Goal: Find specific page/section: Find specific page/section

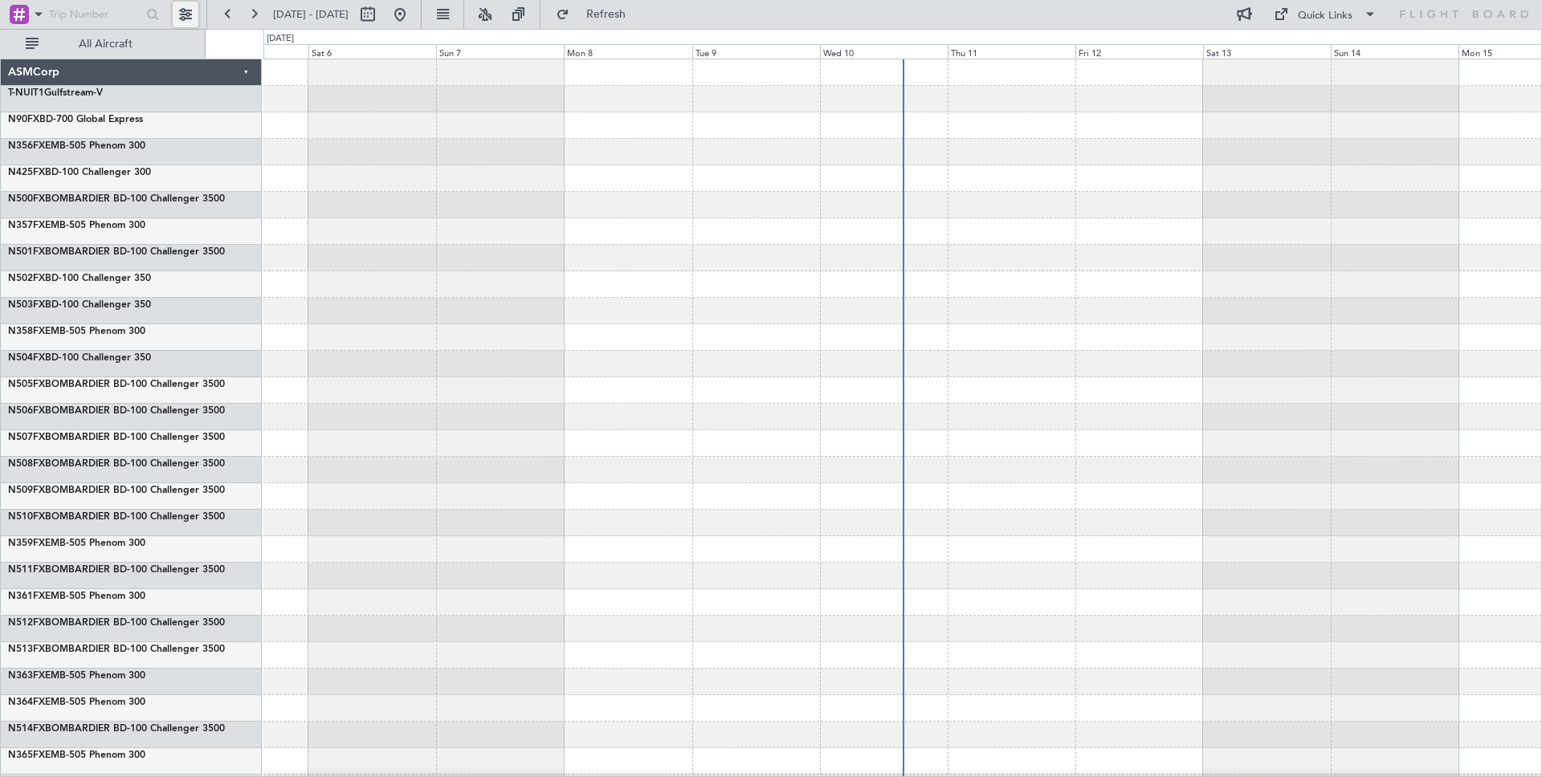
click at [194, 9] on button at bounding box center [186, 15] width 26 height 26
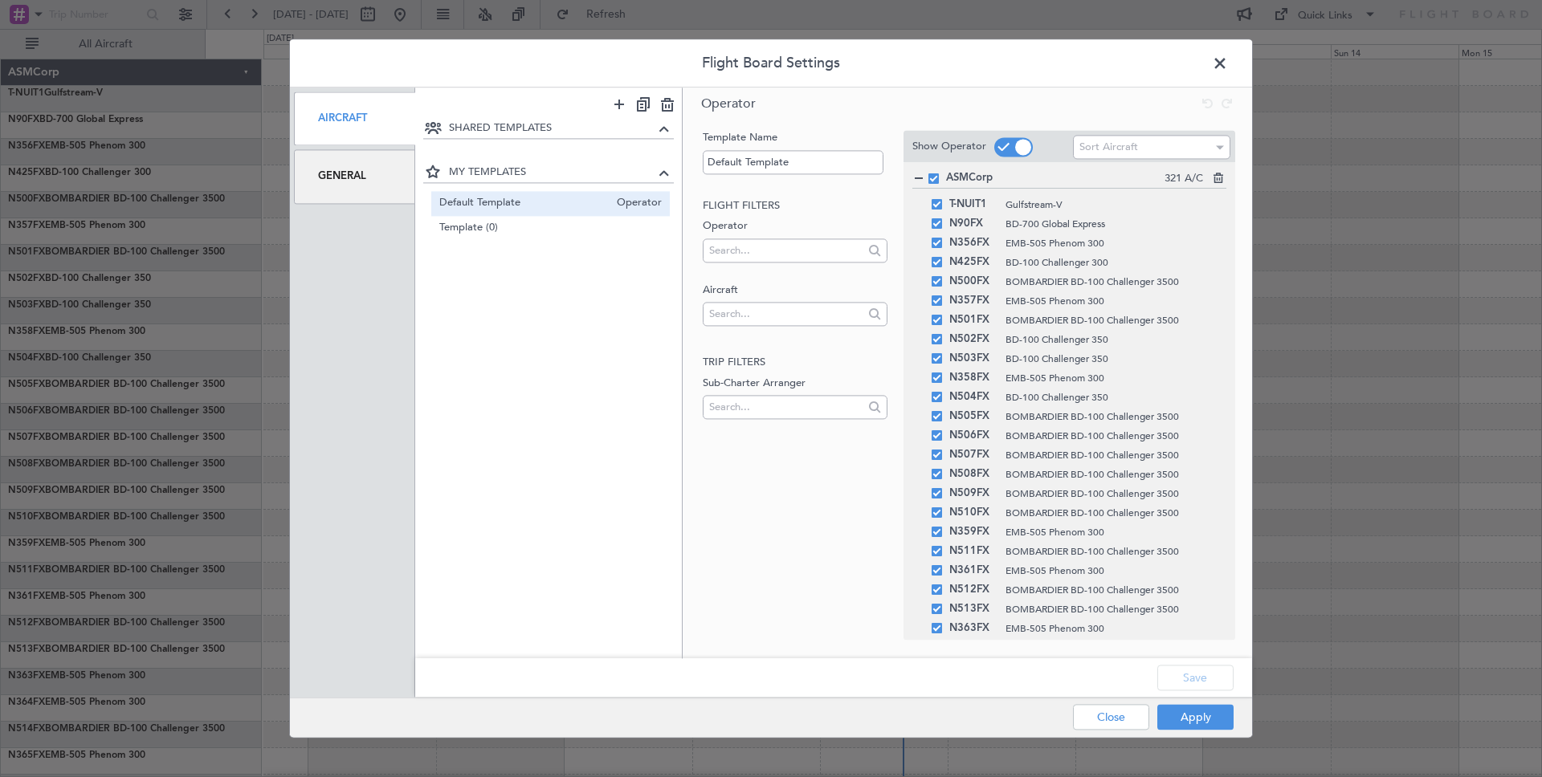
click at [339, 179] on div "General" at bounding box center [354, 177] width 121 height 54
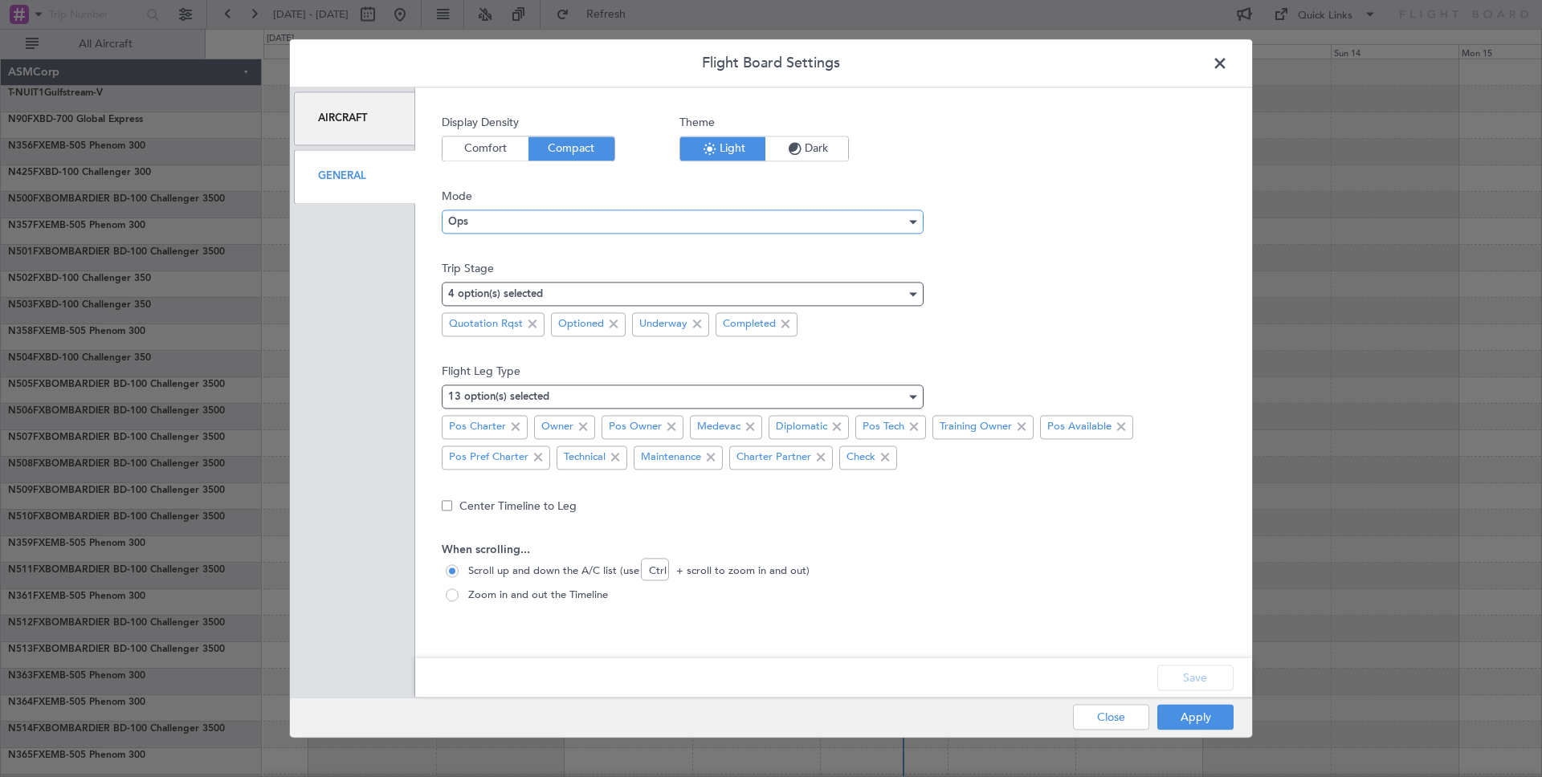
click at [572, 222] on div "Ops" at bounding box center [677, 222] width 458 height 24
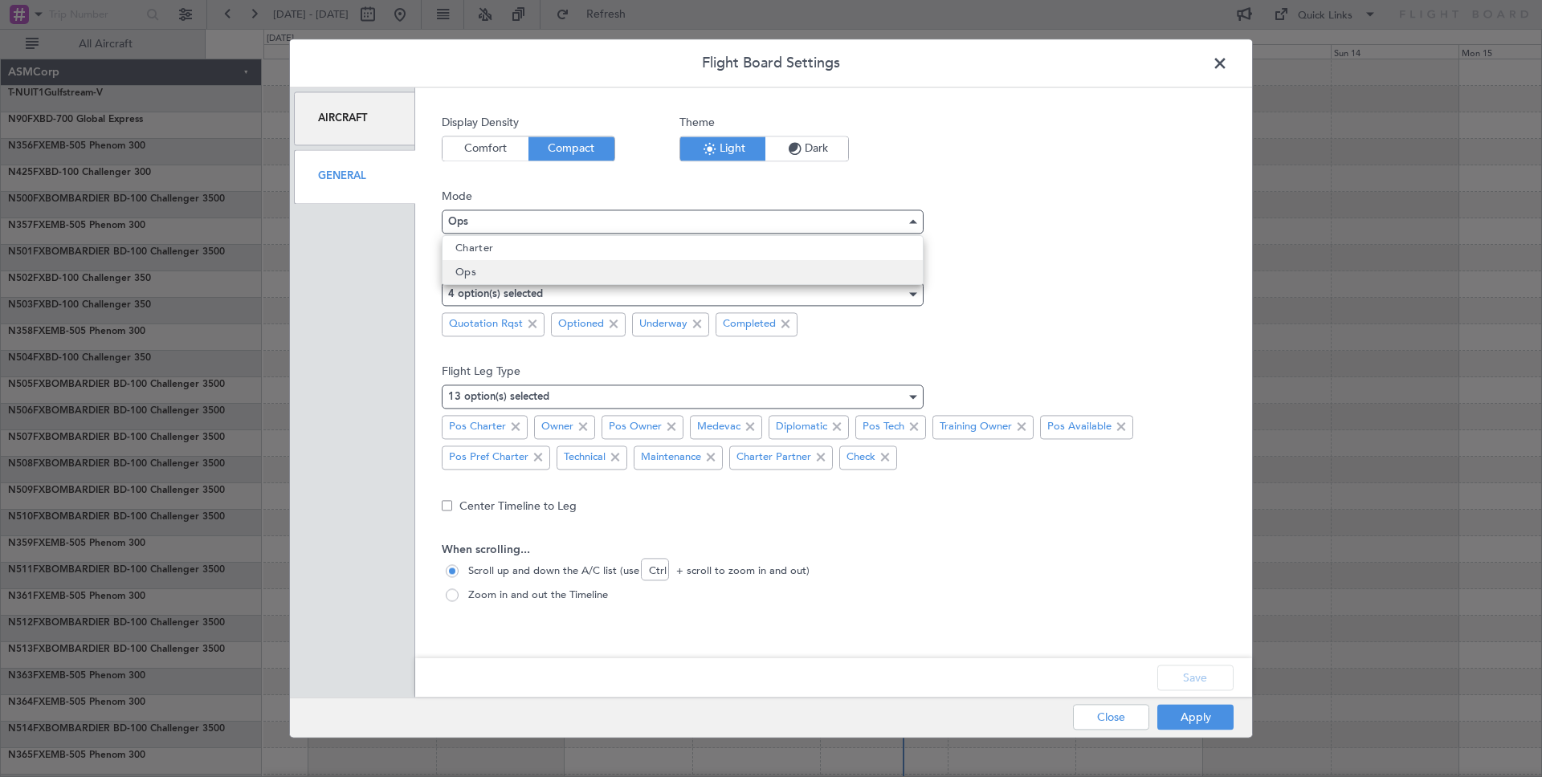
click at [477, 273] on mat-option "Ops" at bounding box center [683, 272] width 480 height 24
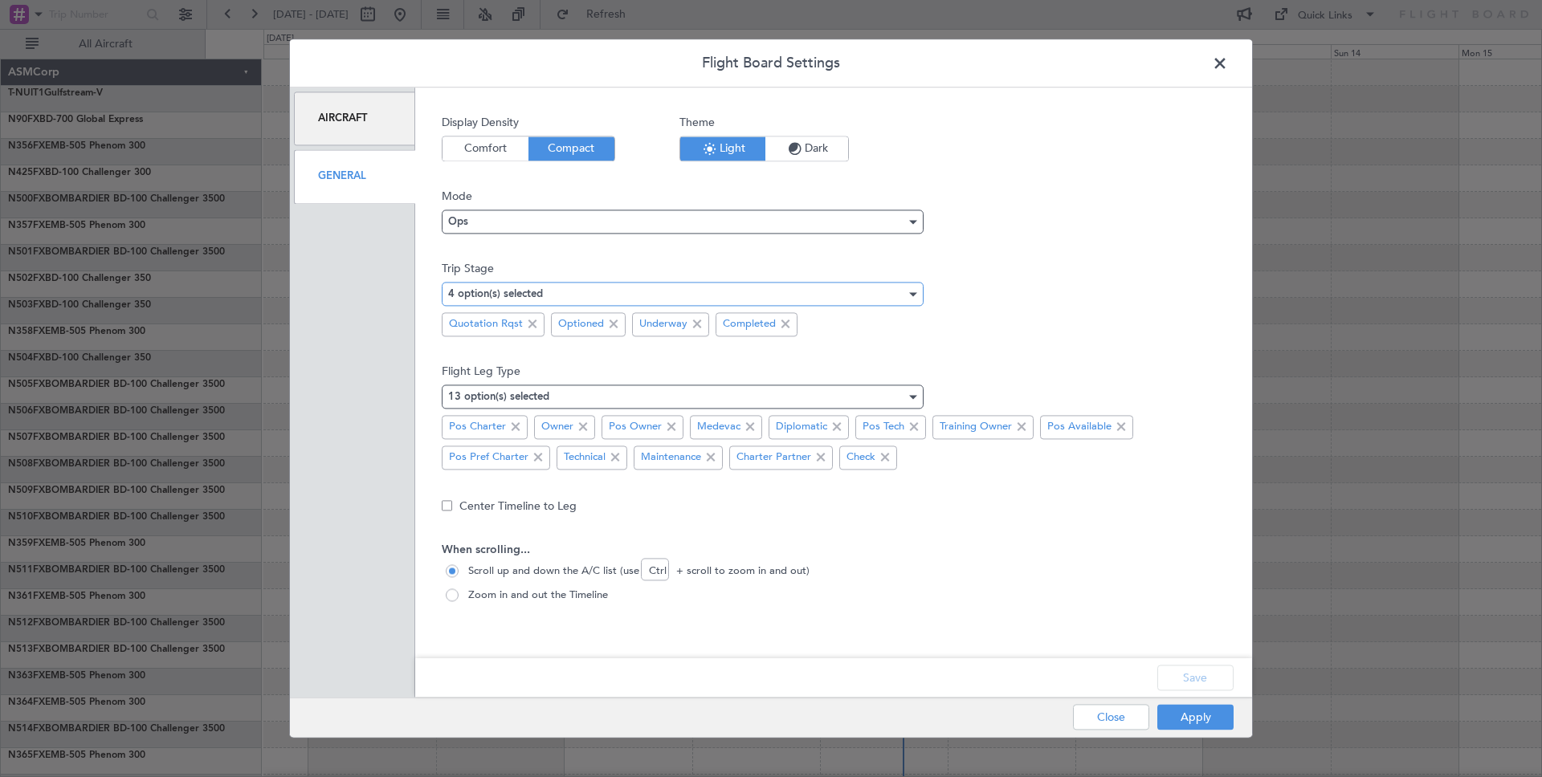
click at [834, 286] on div "4 option(s) selected" at bounding box center [677, 294] width 458 height 24
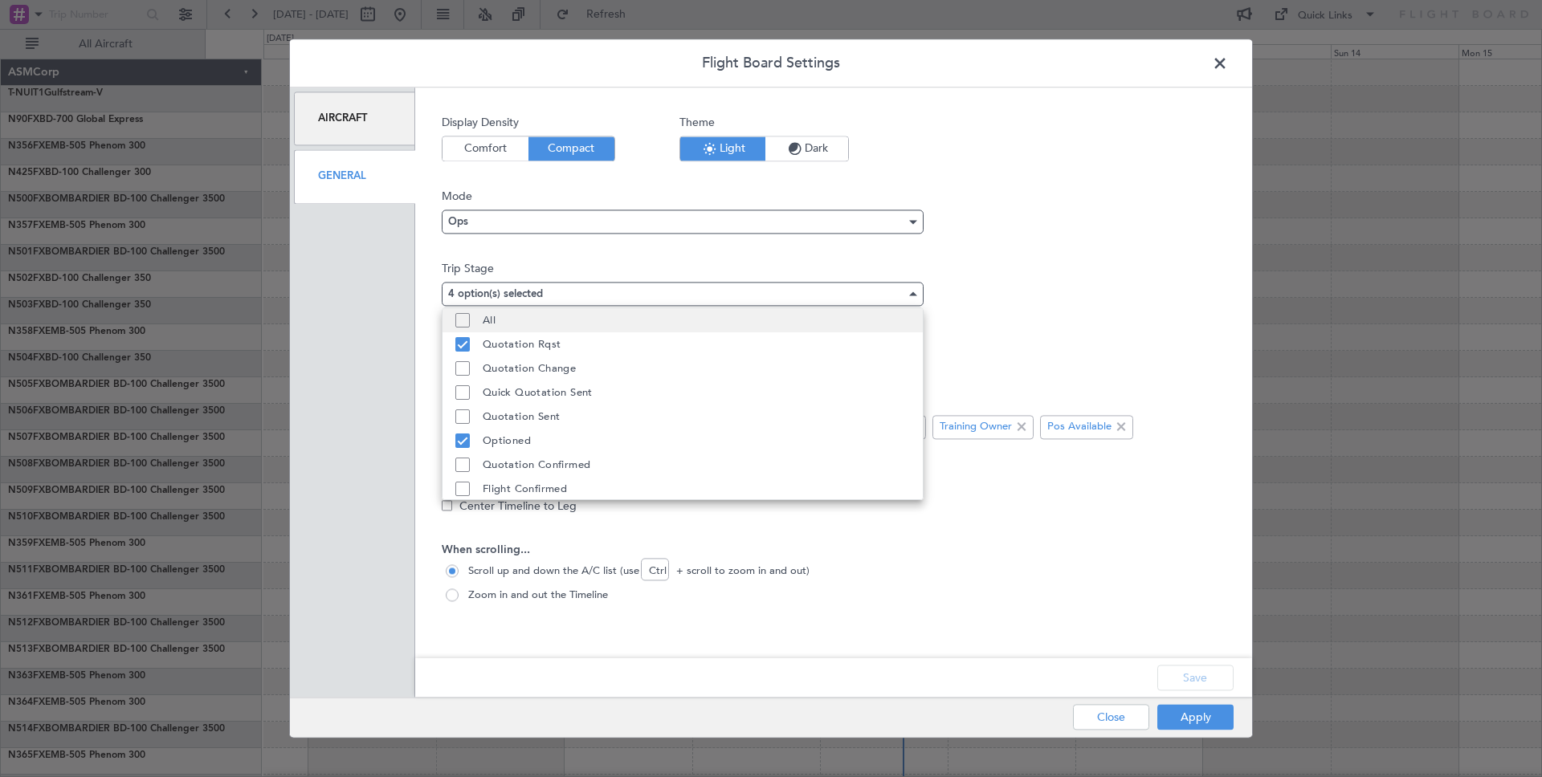
click at [463, 316] on mat-pseudo-checkbox at bounding box center [462, 320] width 14 height 14
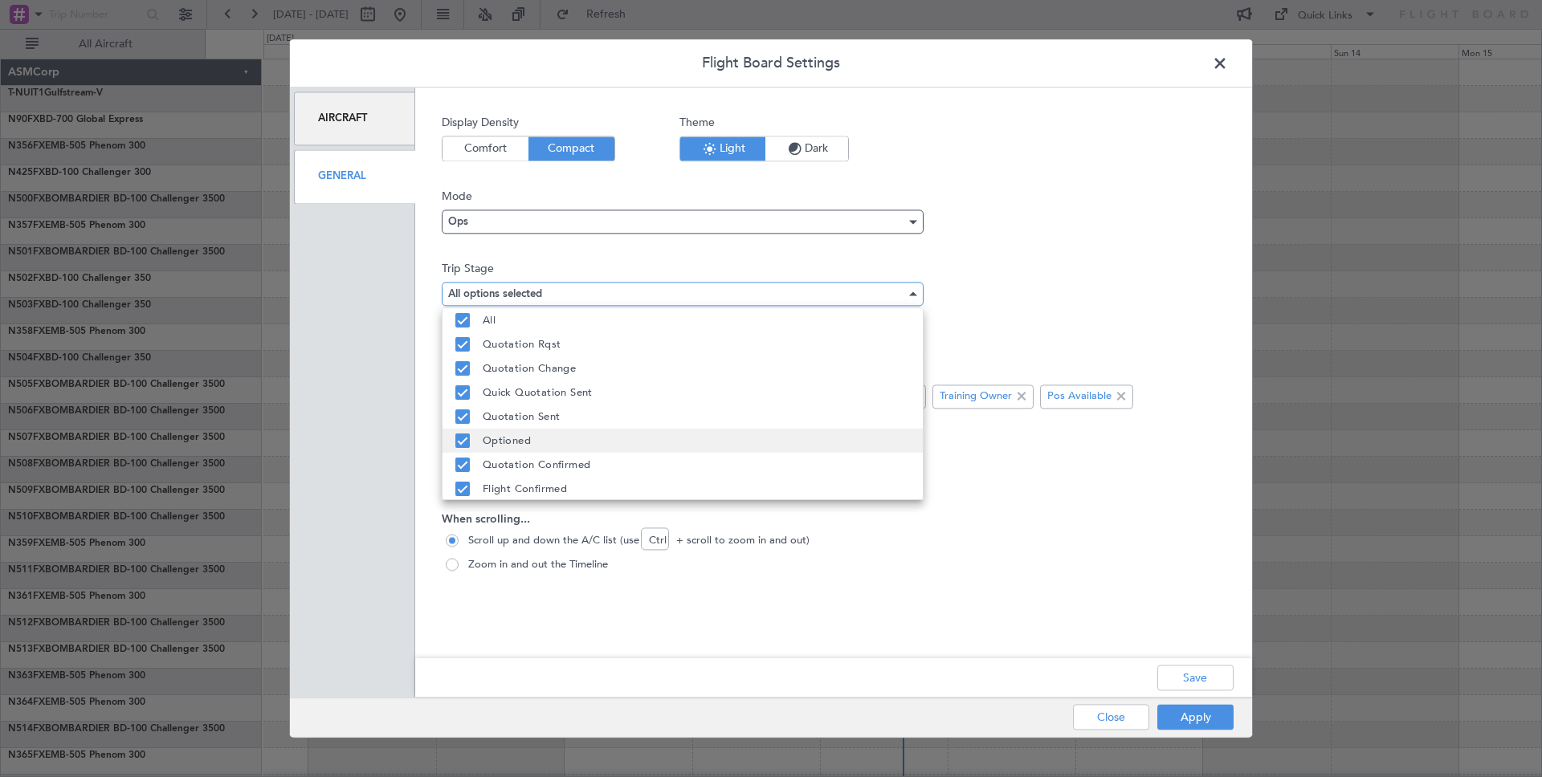
scroll to position [7, 0]
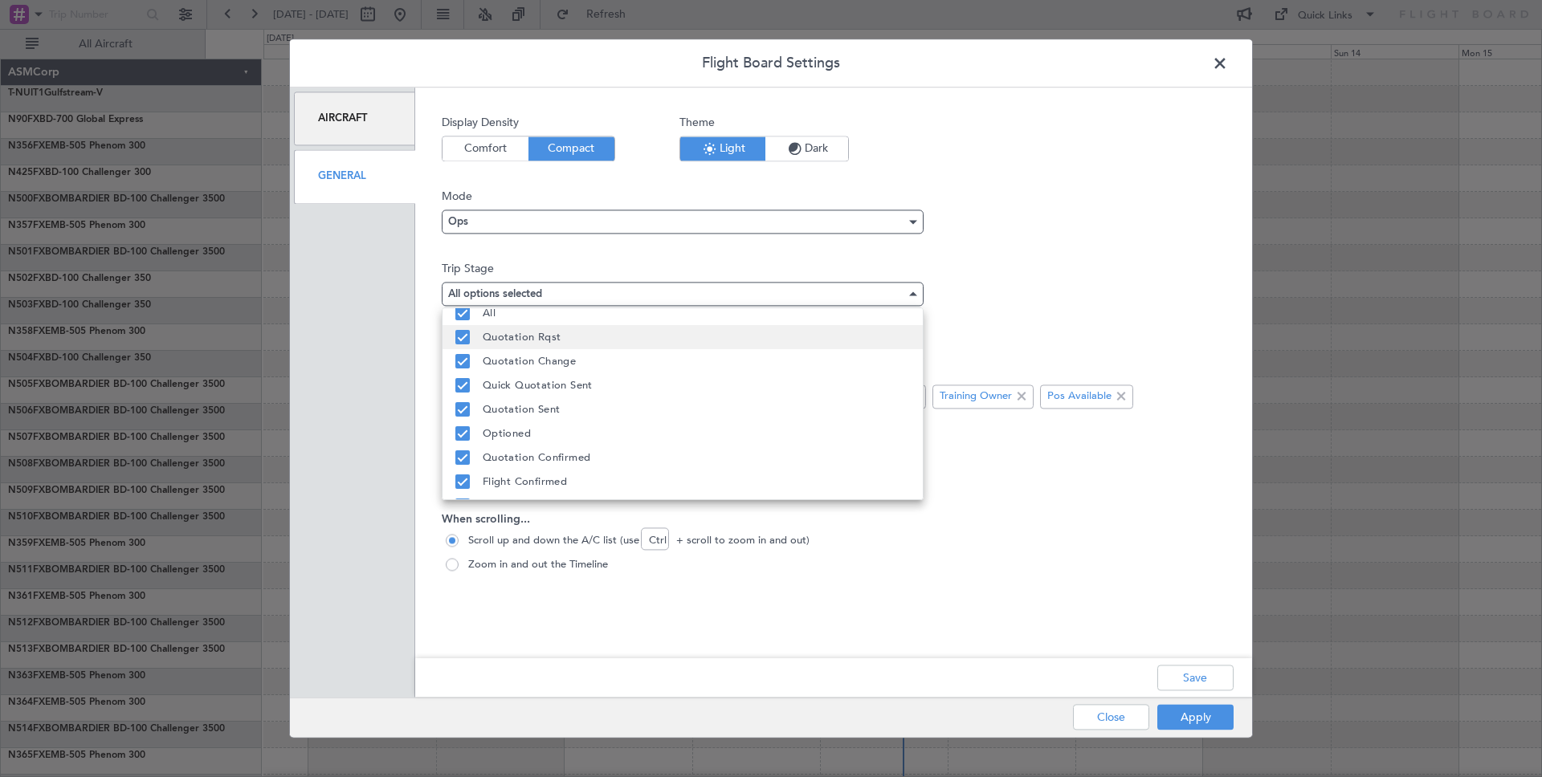
click at [462, 334] on mat-pseudo-checkbox at bounding box center [462, 337] width 14 height 14
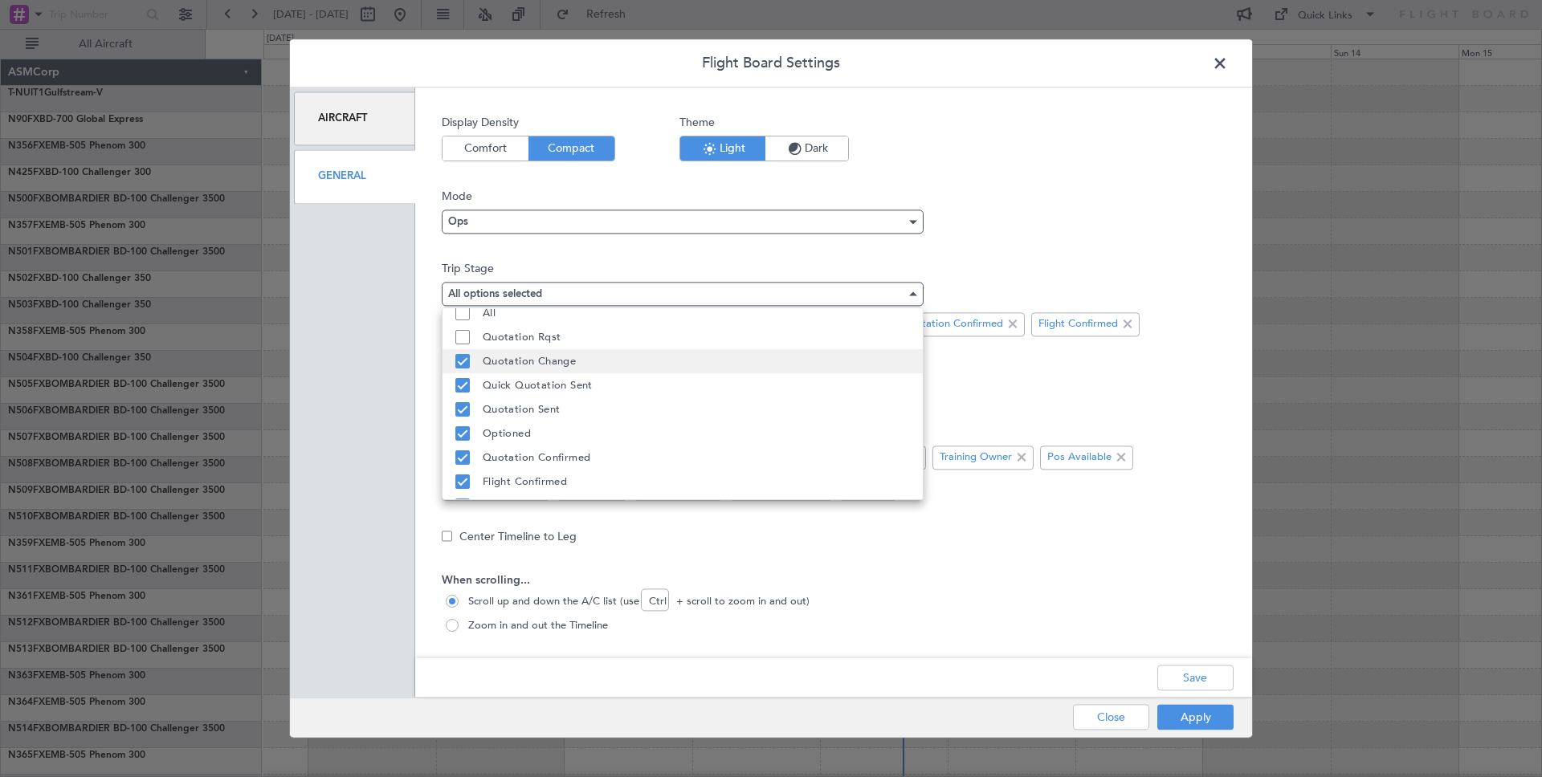
click at [462, 359] on mat-pseudo-checkbox at bounding box center [462, 361] width 14 height 14
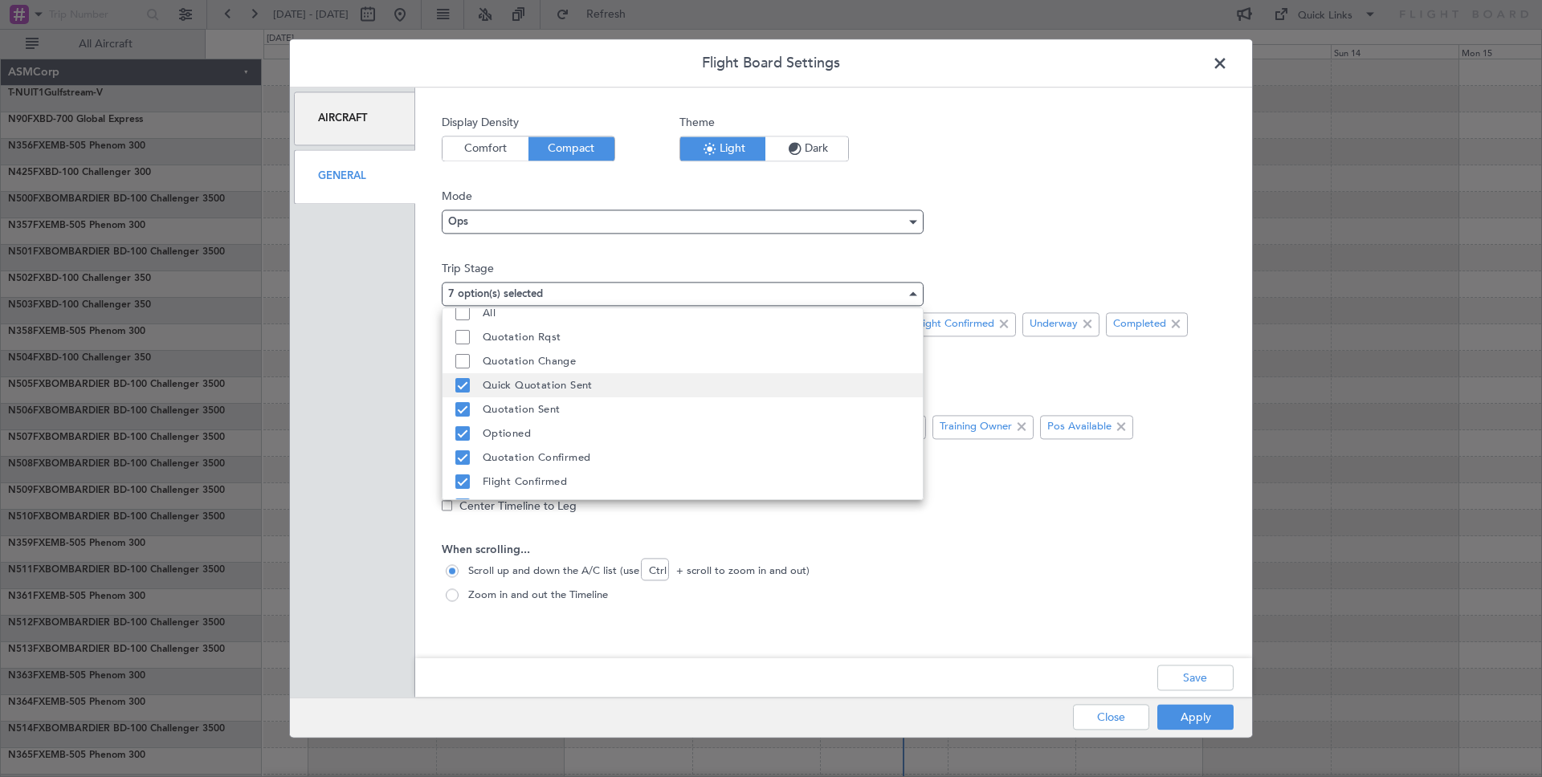
click at [464, 388] on mat-pseudo-checkbox at bounding box center [462, 385] width 14 height 14
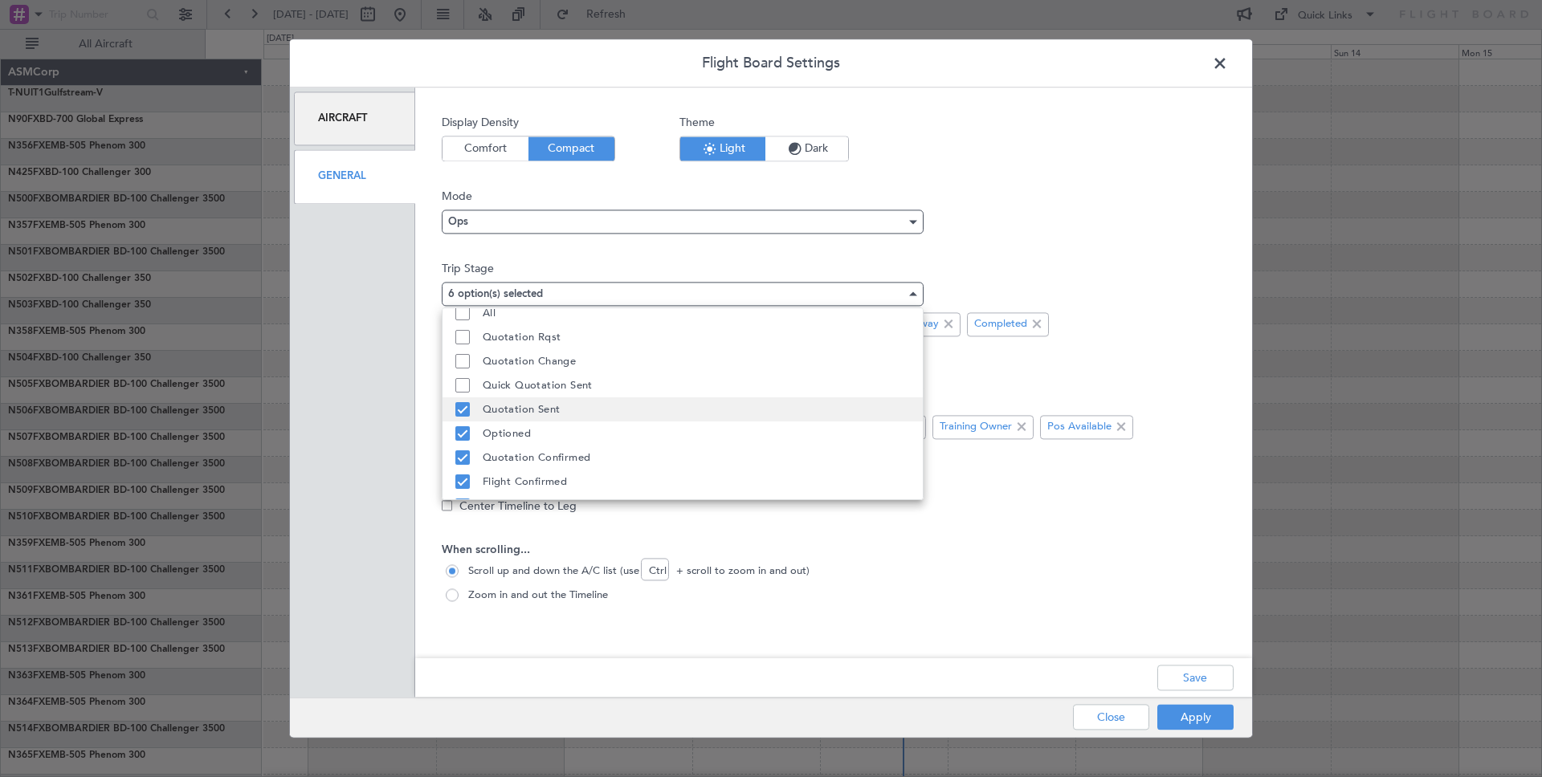
click at [463, 410] on mat-pseudo-checkbox at bounding box center [462, 409] width 14 height 14
click at [463, 435] on mat-pseudo-checkbox at bounding box center [462, 433] width 14 height 14
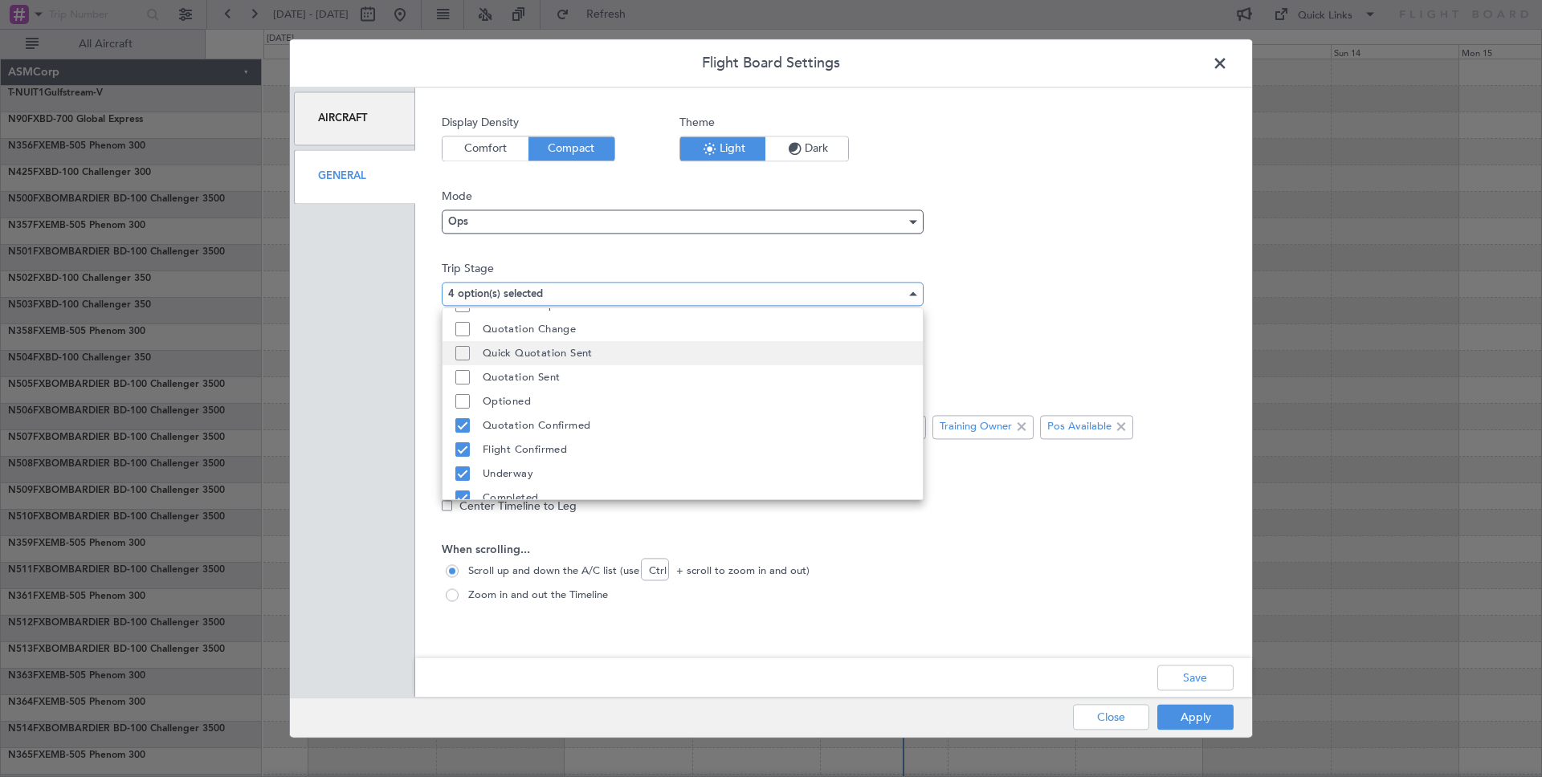
scroll to position [50, 0]
click at [1202, 674] on div at bounding box center [771, 388] width 1542 height 777
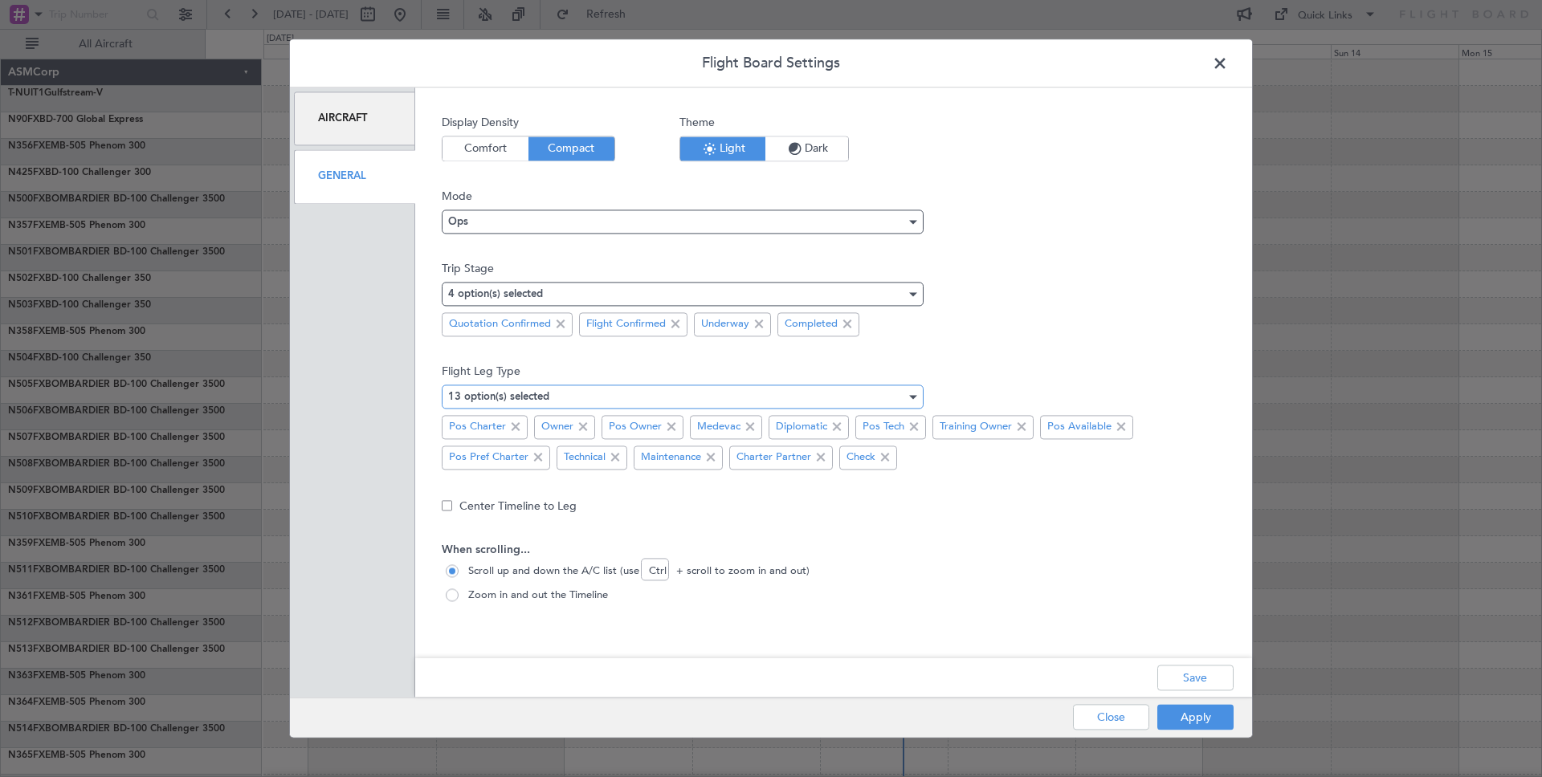
click at [736, 398] on div "13 option(s) selected" at bounding box center [677, 397] width 458 height 24
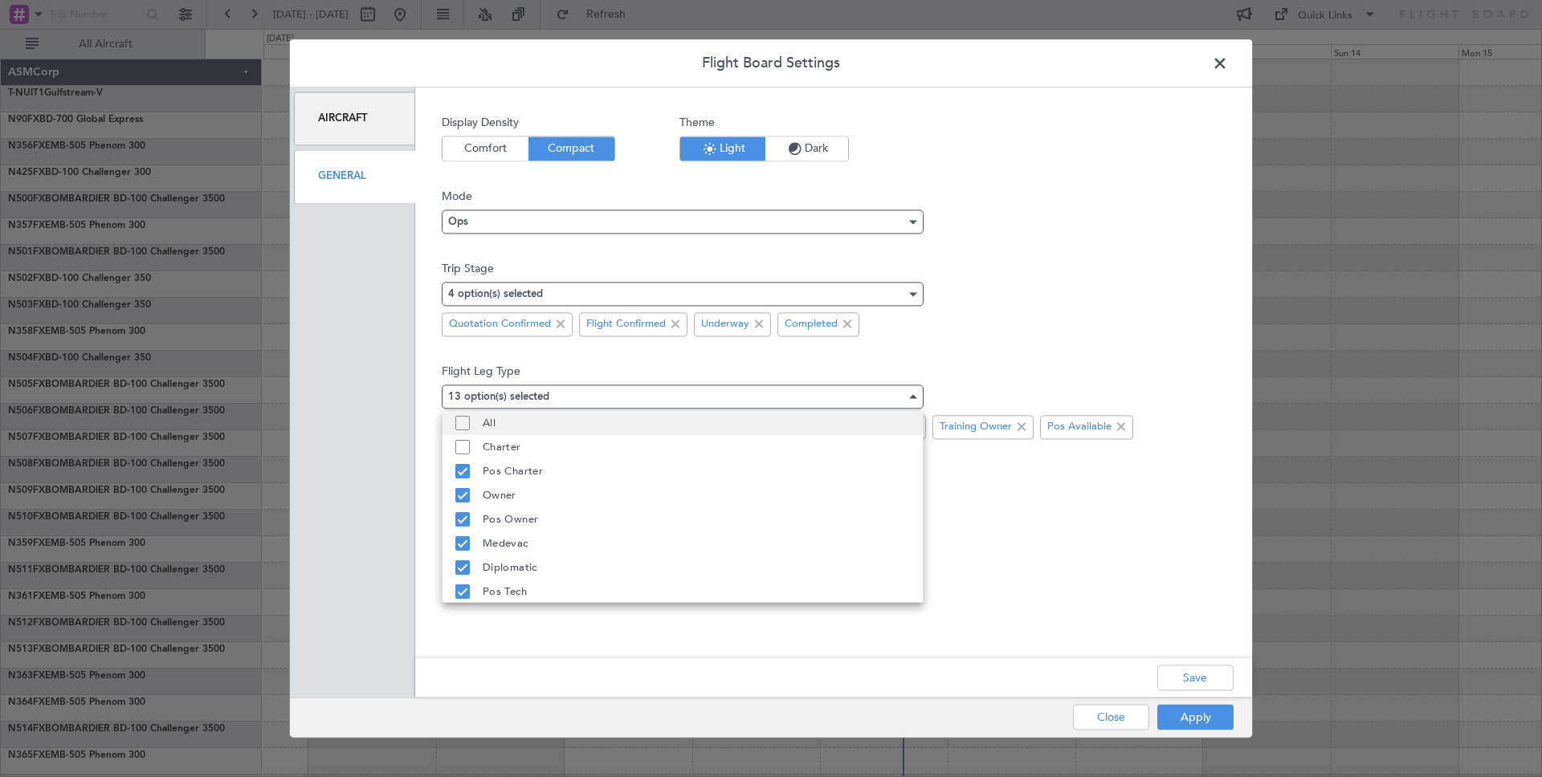
click at [459, 425] on mat-pseudo-checkbox at bounding box center [462, 423] width 14 height 14
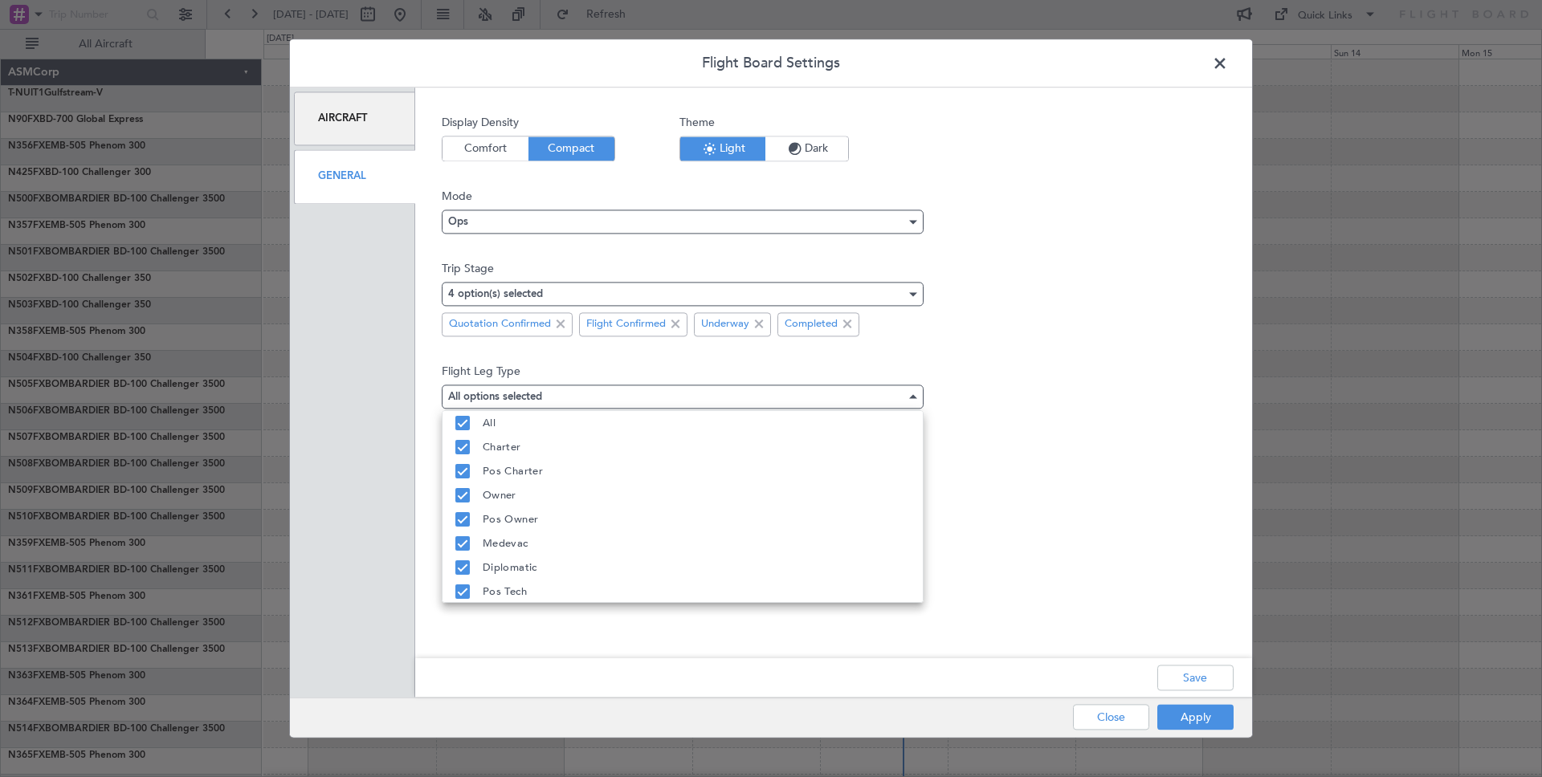
click at [1026, 516] on div at bounding box center [771, 388] width 1542 height 777
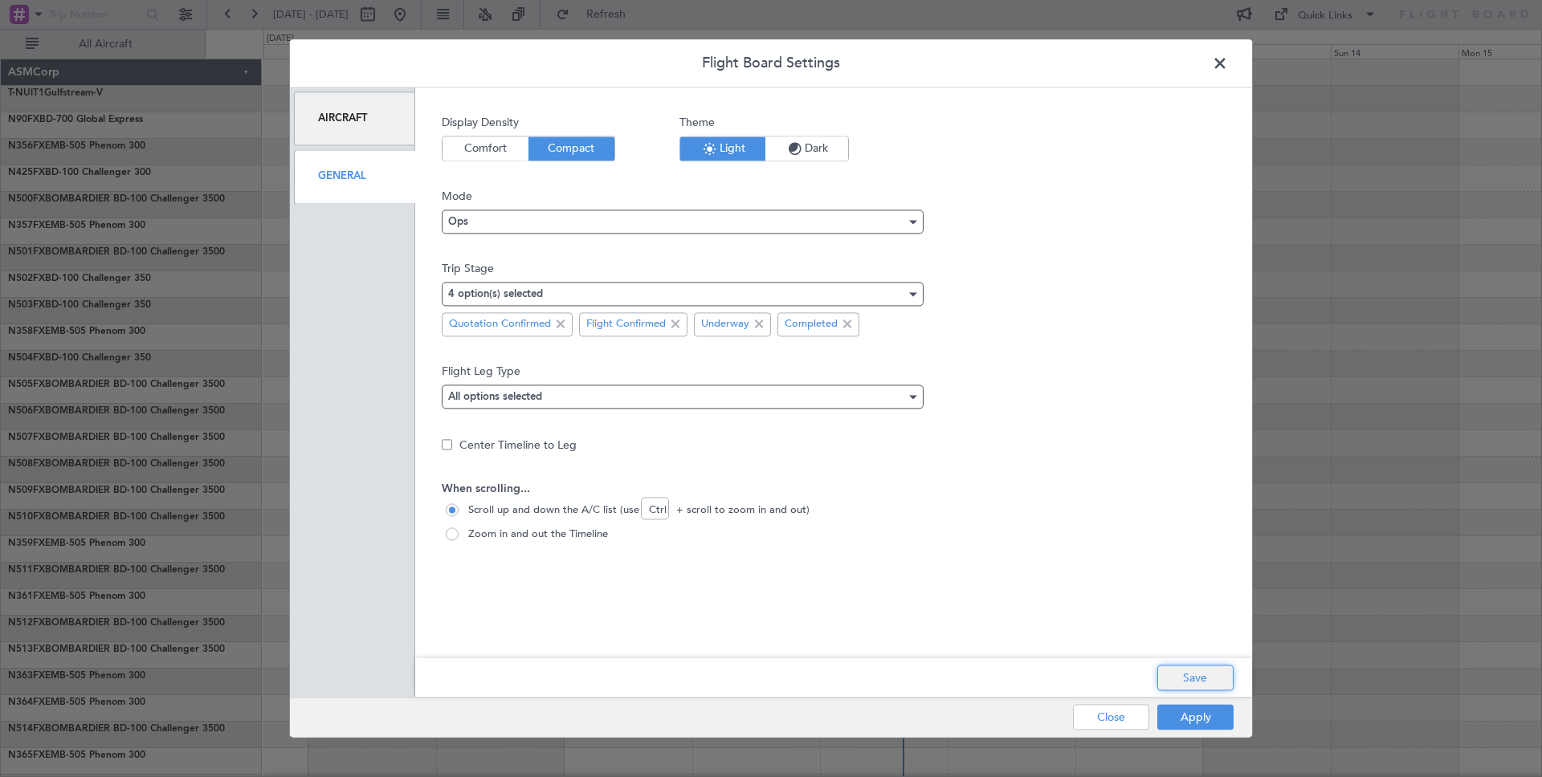
click at [1202, 686] on button "Save" at bounding box center [1195, 679] width 76 height 26
click at [1193, 720] on button "Apply" at bounding box center [1195, 718] width 76 height 26
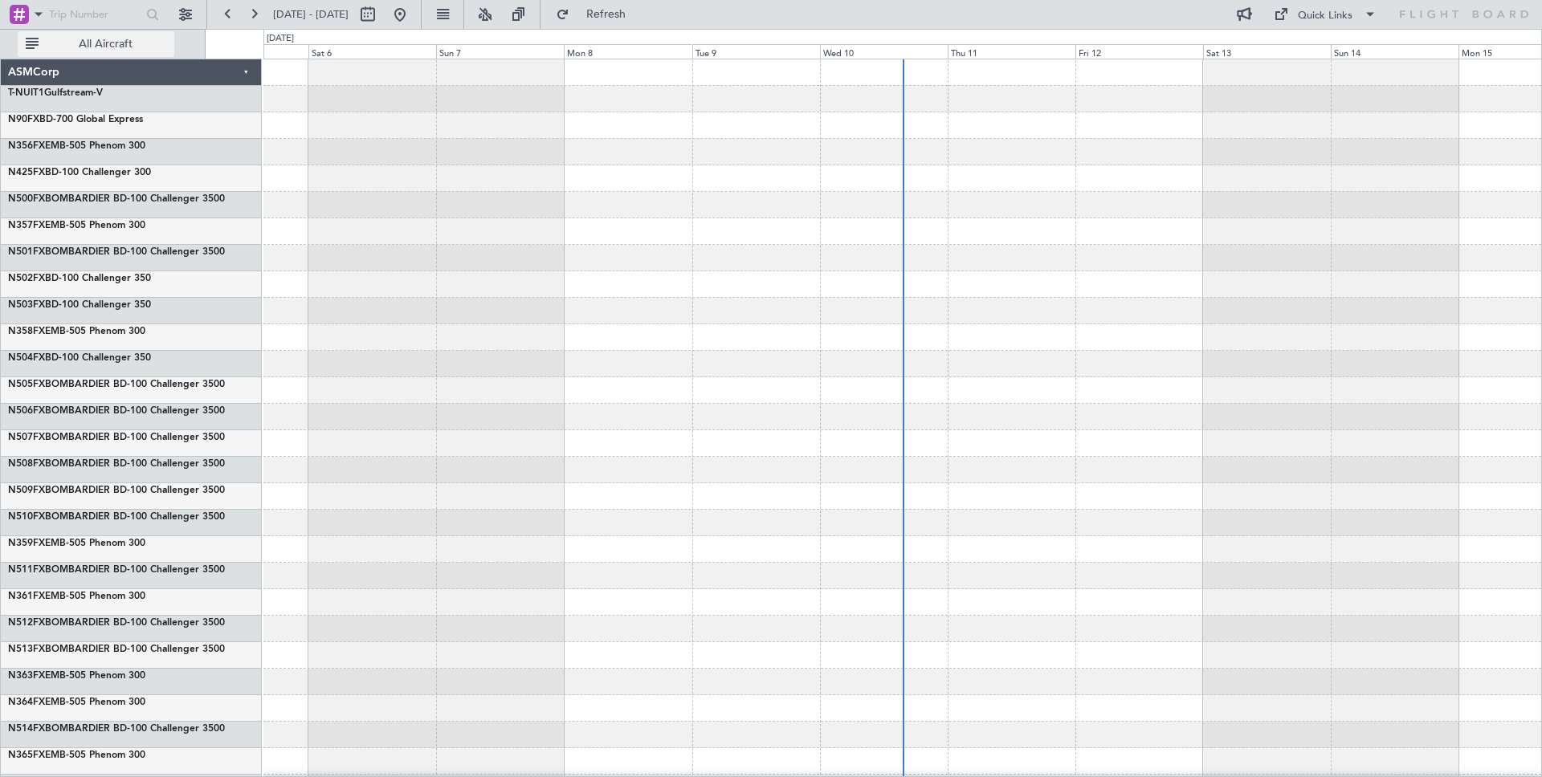
click at [70, 46] on span "All Aircraft" at bounding box center [106, 44] width 128 height 11
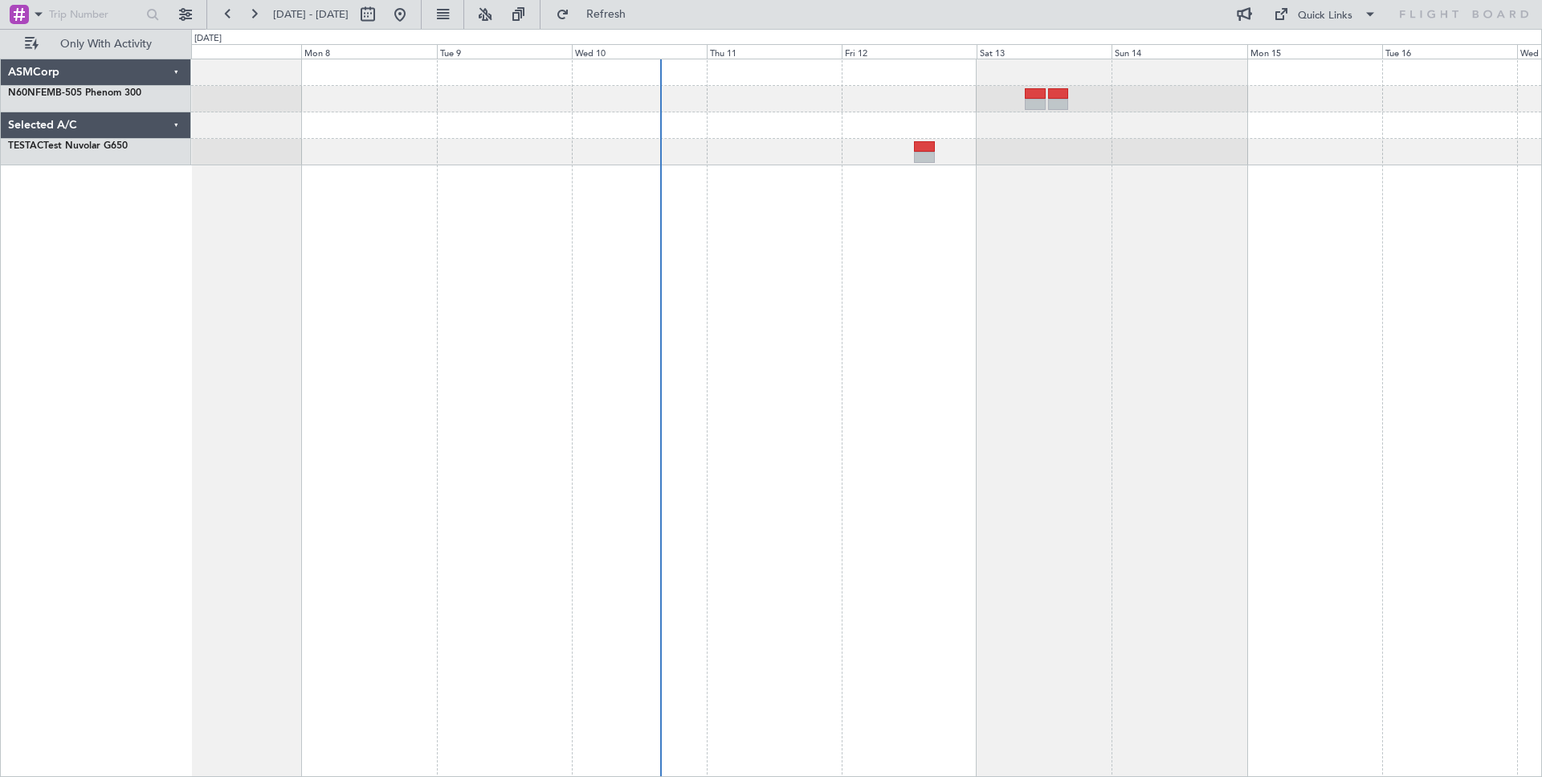
click at [1089, 165] on div at bounding box center [866, 152] width 1350 height 27
click at [194, 18] on button at bounding box center [186, 15] width 26 height 26
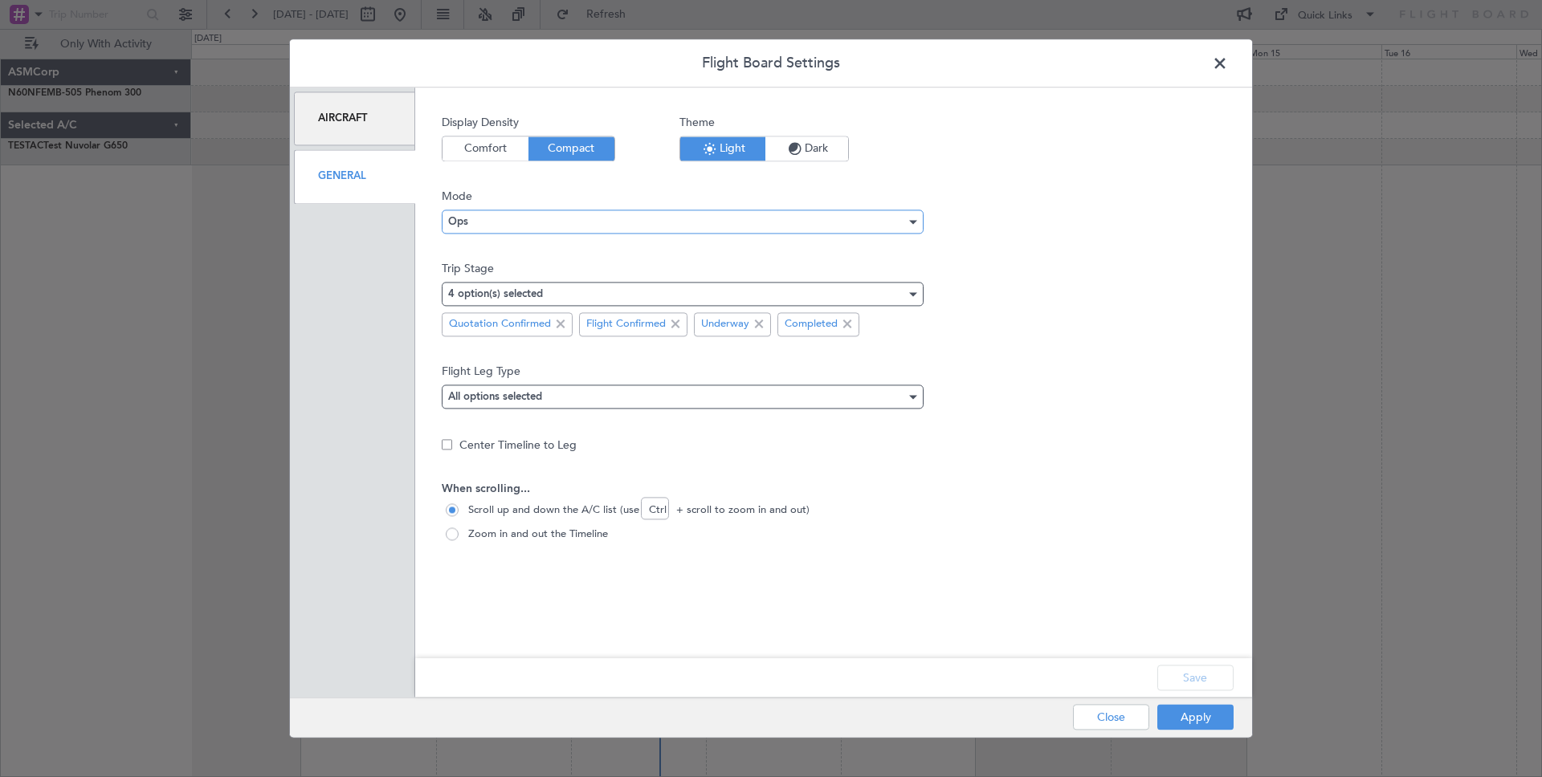
click at [536, 223] on div "Ops" at bounding box center [677, 222] width 458 height 24
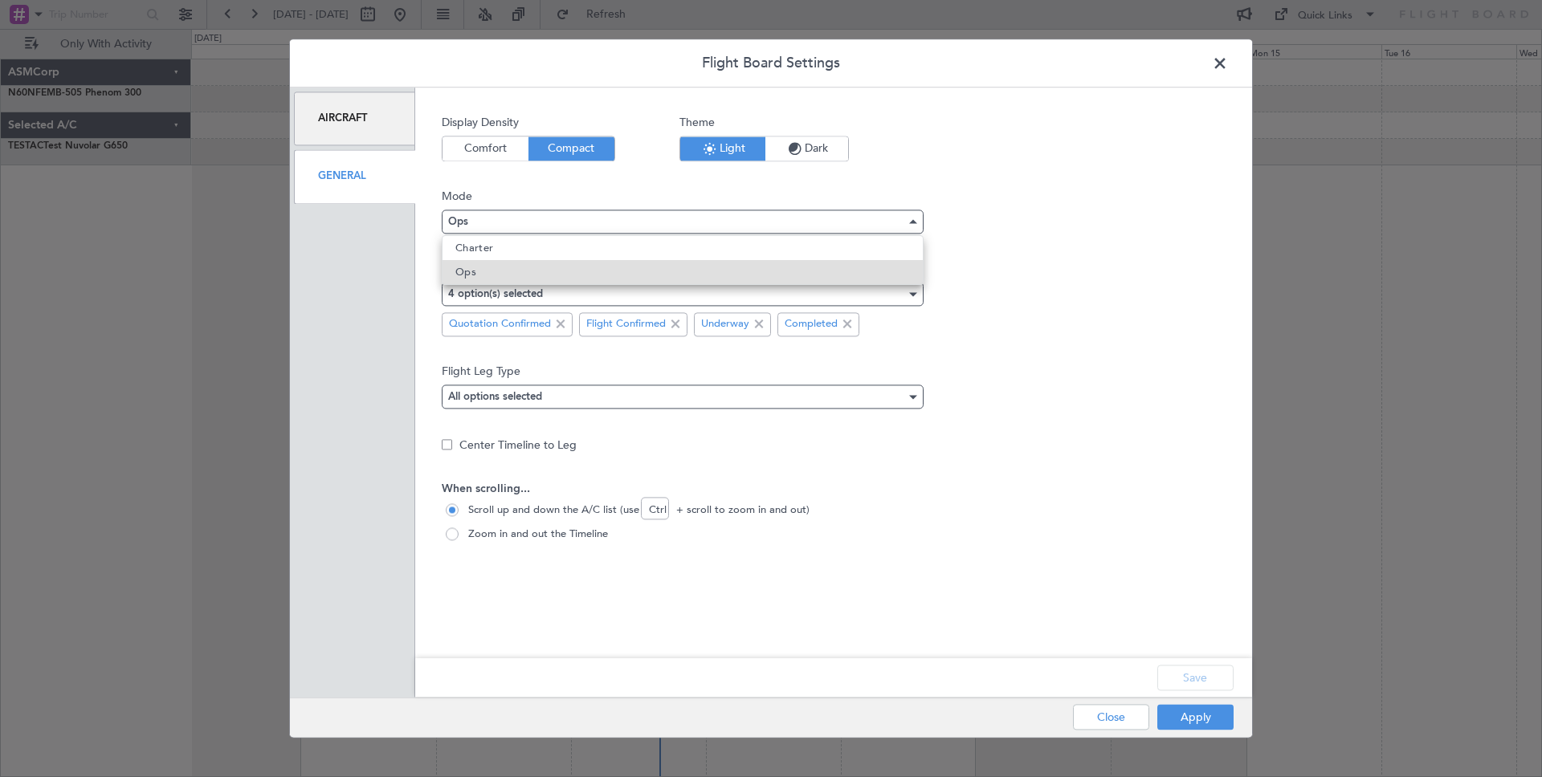
click at [536, 223] on div at bounding box center [771, 388] width 1542 height 777
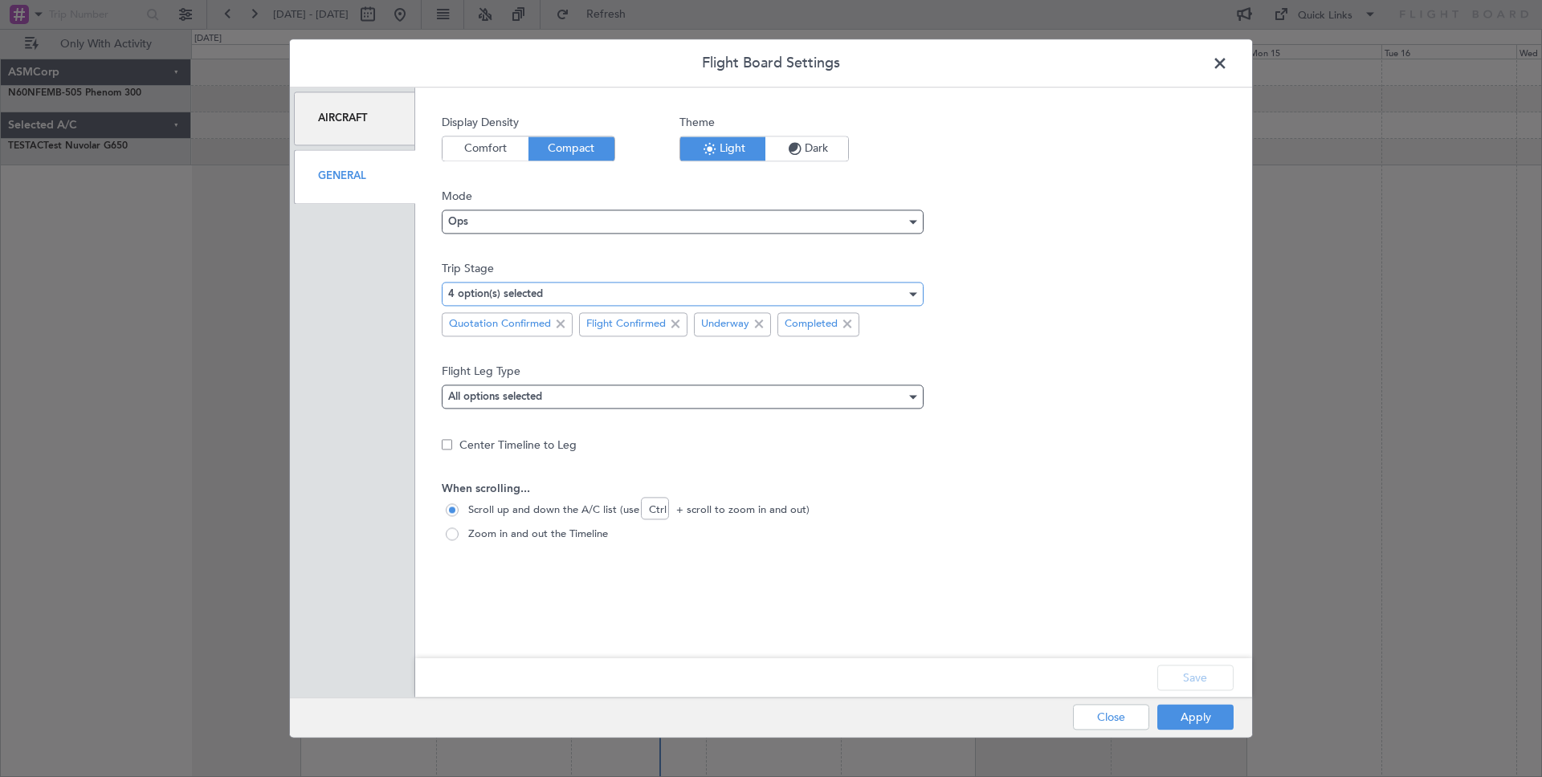
click at [505, 286] on div "4 option(s) selected" at bounding box center [677, 294] width 458 height 24
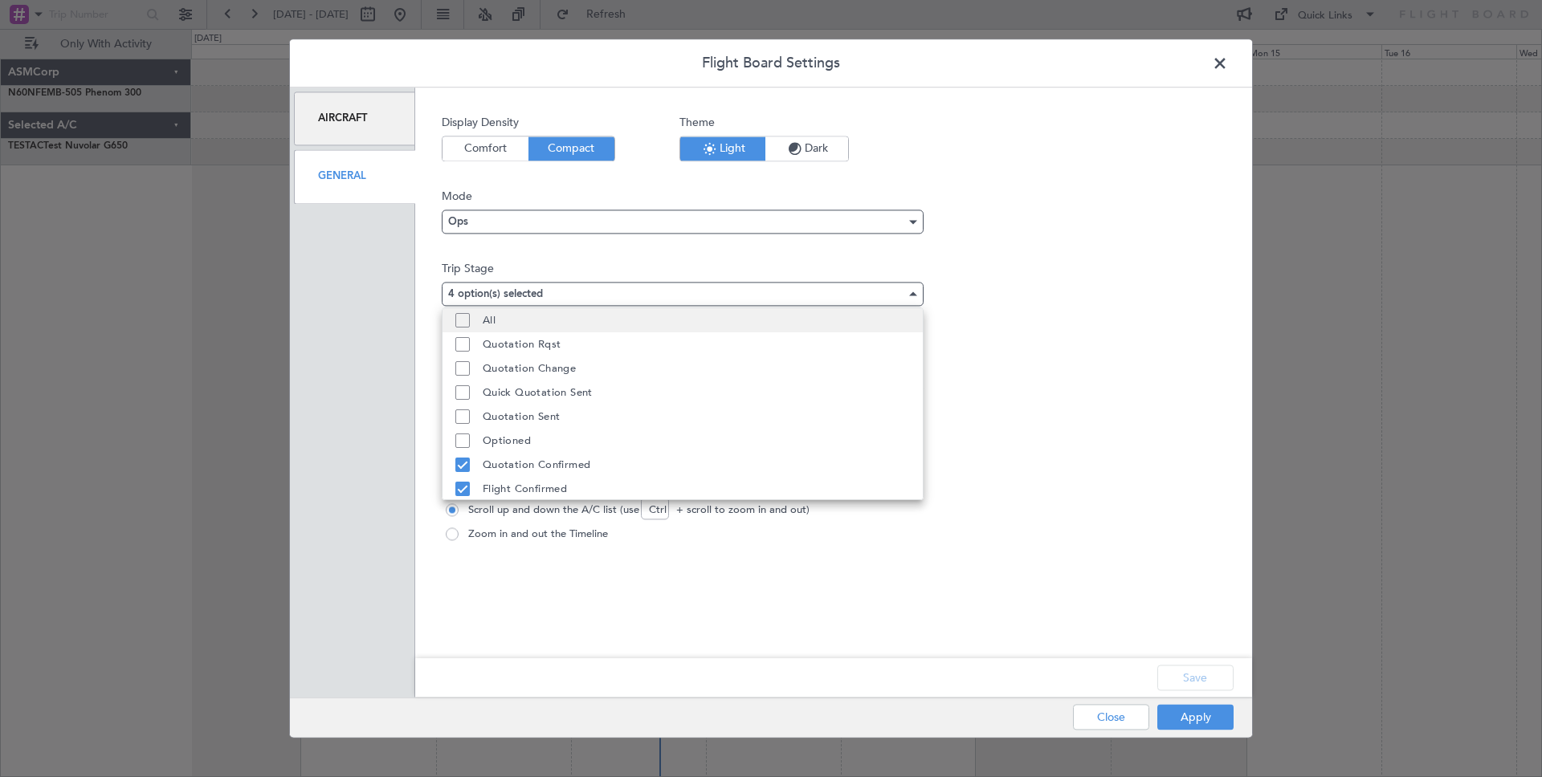
click at [463, 318] on mat-pseudo-checkbox at bounding box center [462, 320] width 14 height 14
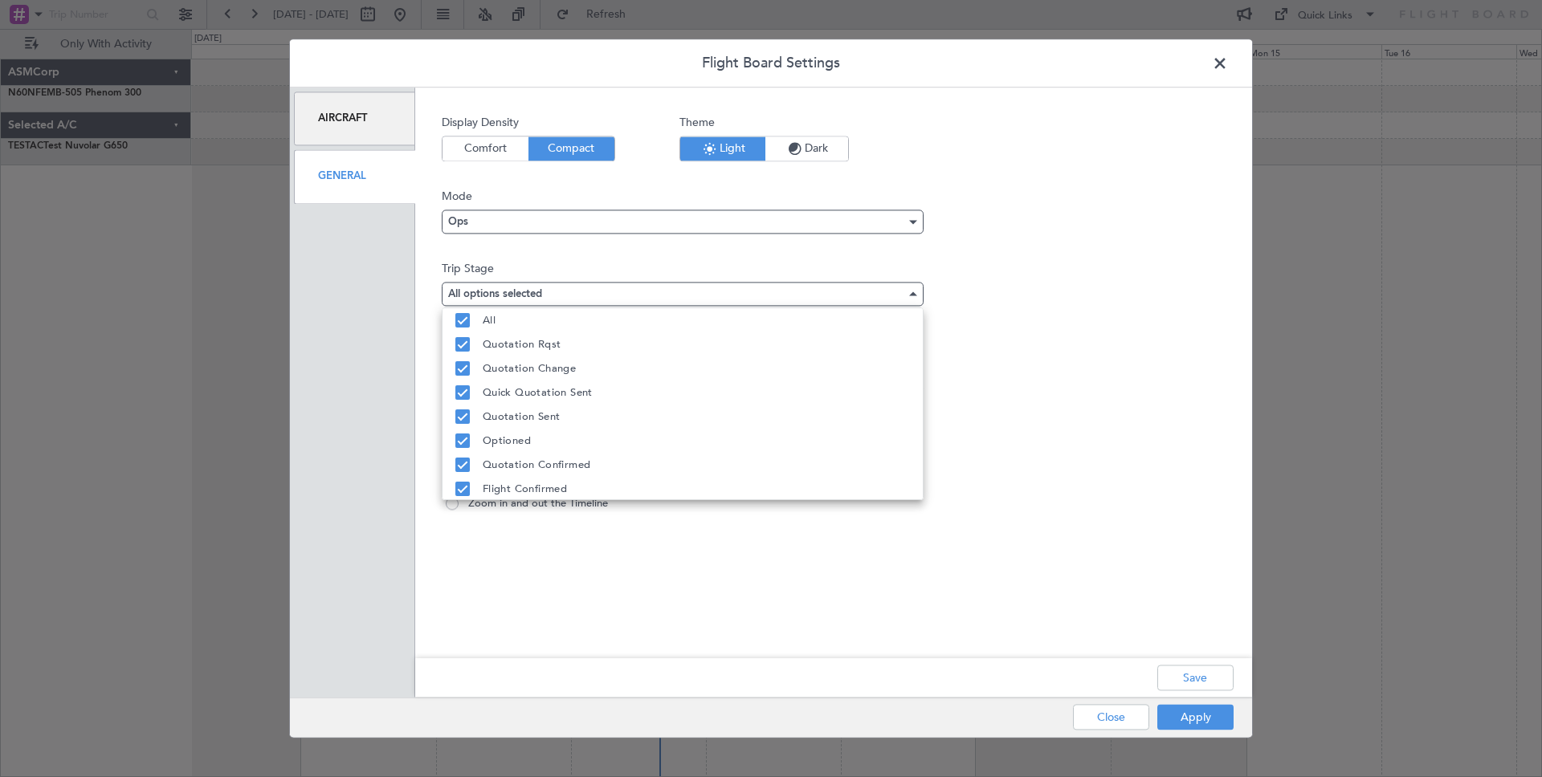
click at [965, 430] on div at bounding box center [771, 388] width 1542 height 777
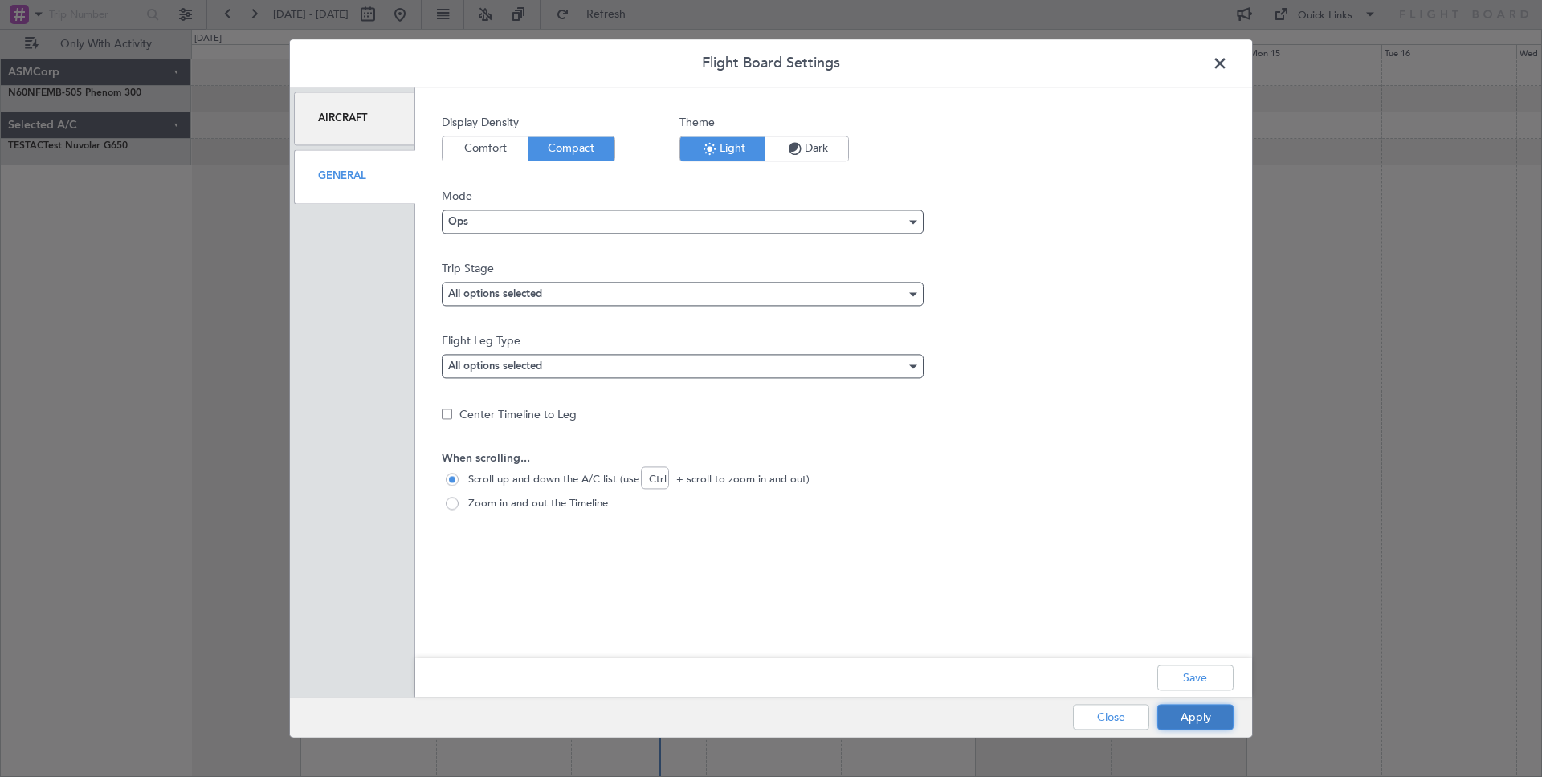
click at [1198, 722] on button "Apply" at bounding box center [1195, 718] width 76 height 26
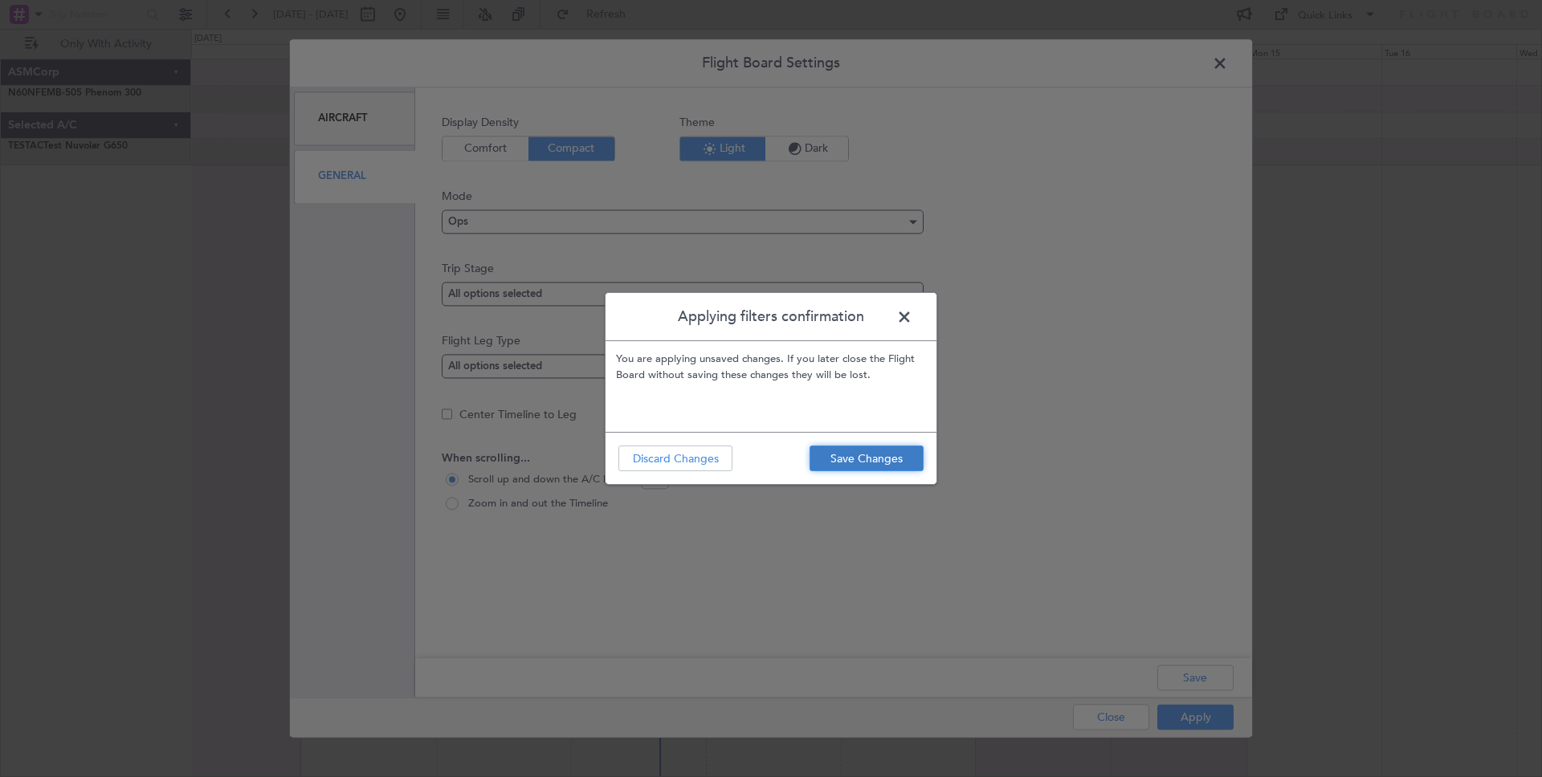
click at [844, 462] on button "Save Changes" at bounding box center [867, 459] width 114 height 26
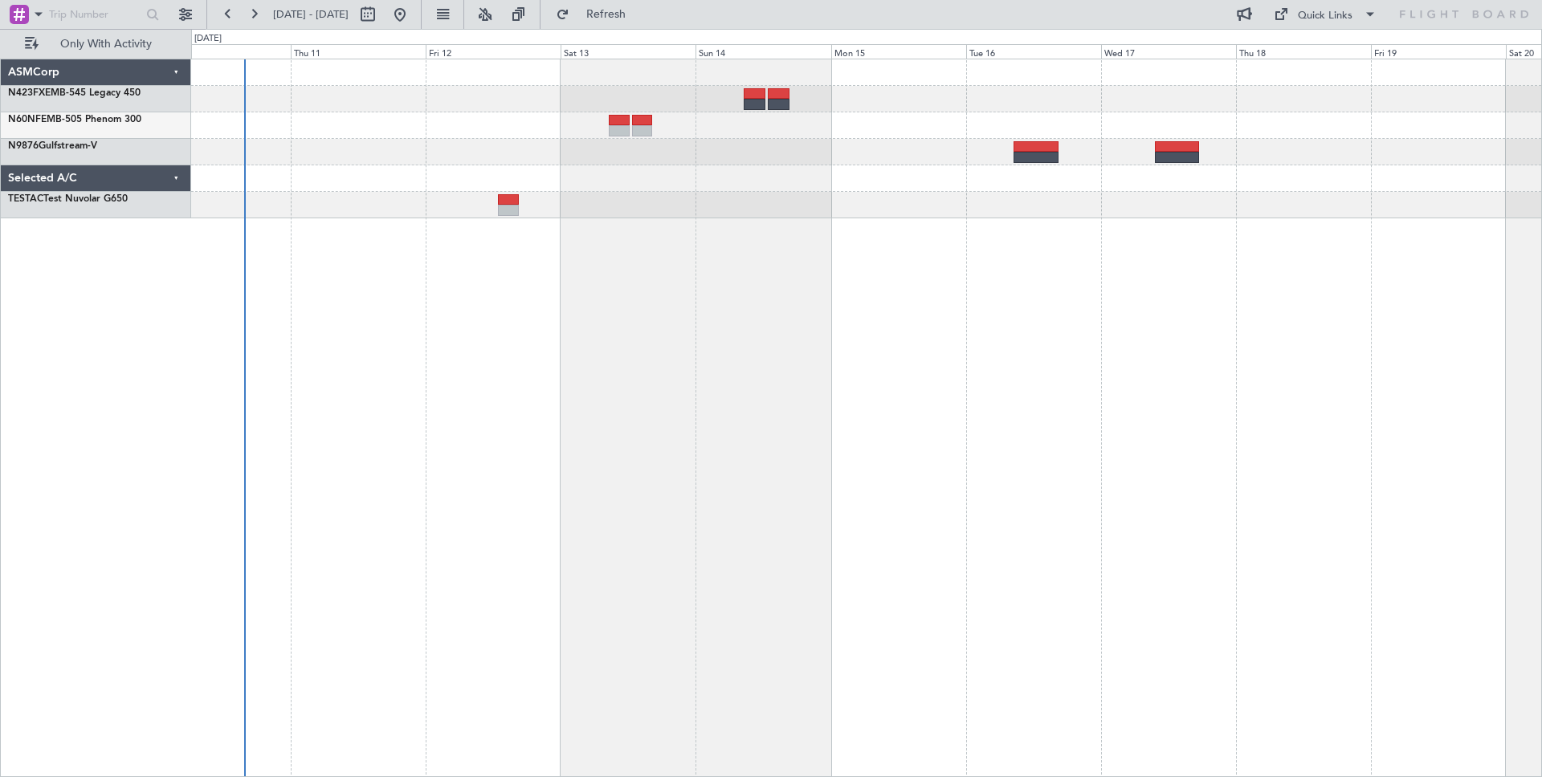
click at [819, 221] on div at bounding box center [866, 418] width 1351 height 719
click at [182, 13] on button at bounding box center [186, 15] width 26 height 26
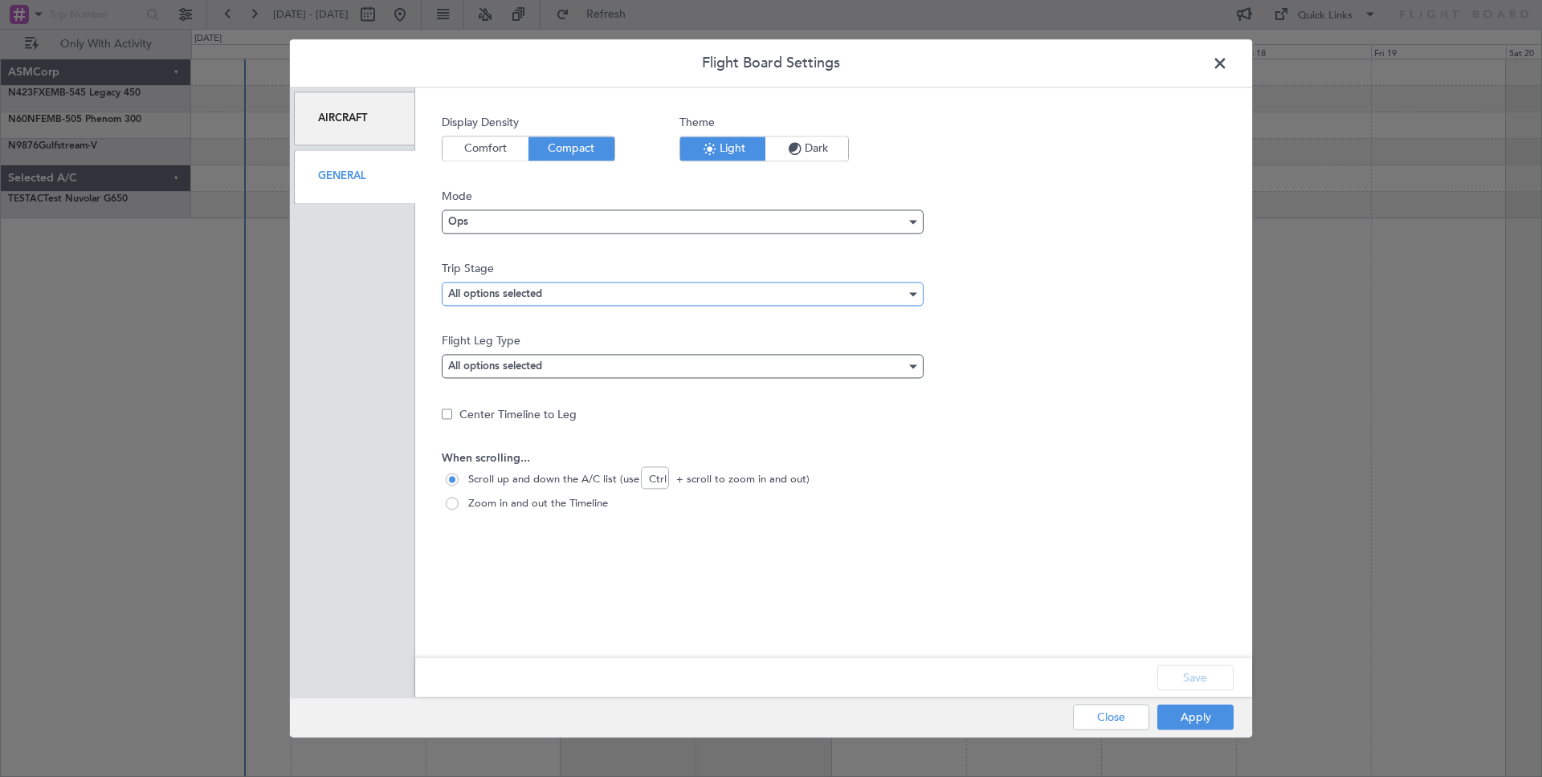
click at [577, 291] on div "All options selected" at bounding box center [677, 294] width 458 height 24
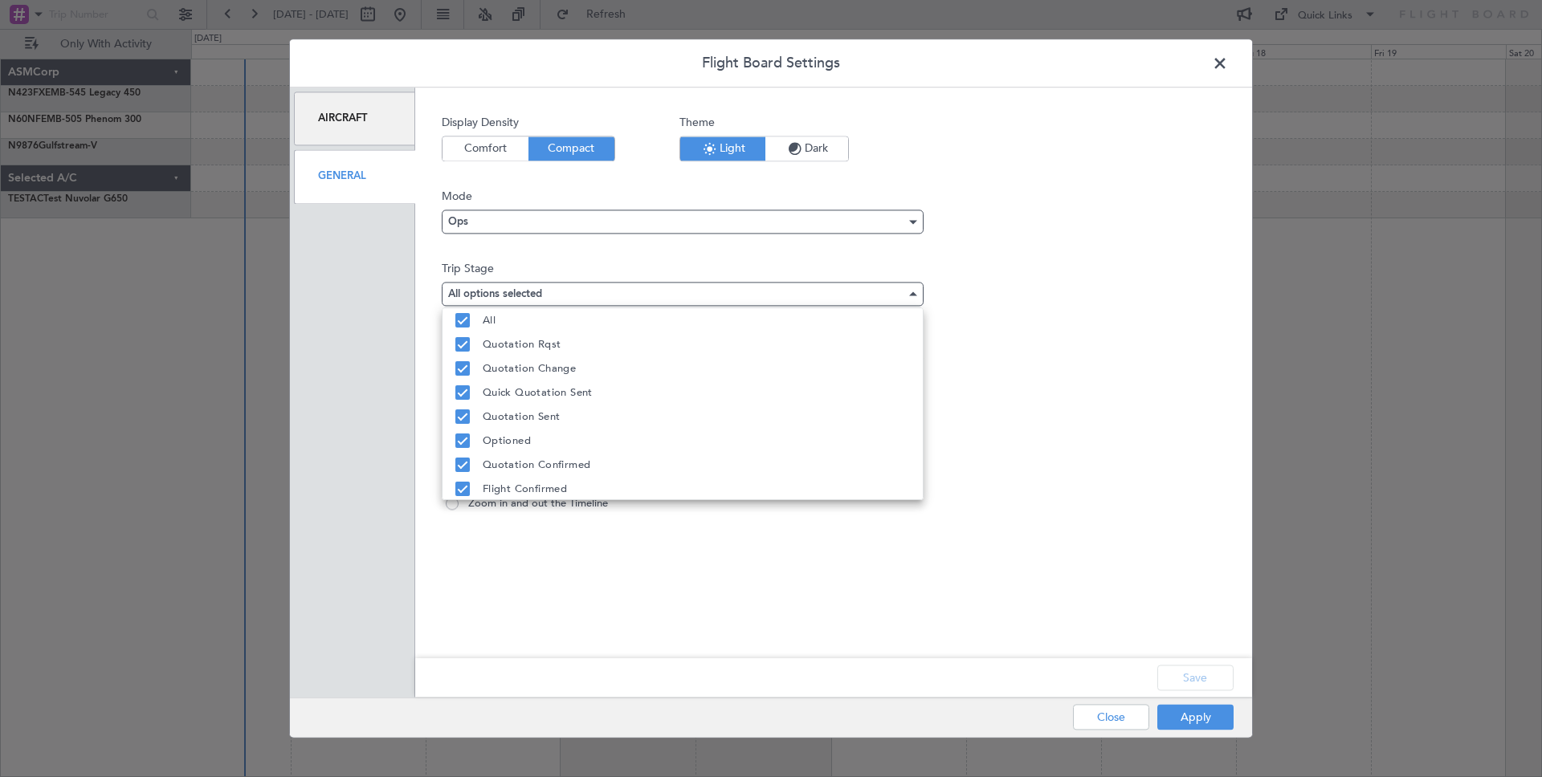
click at [1208, 63] on div at bounding box center [771, 388] width 1542 height 777
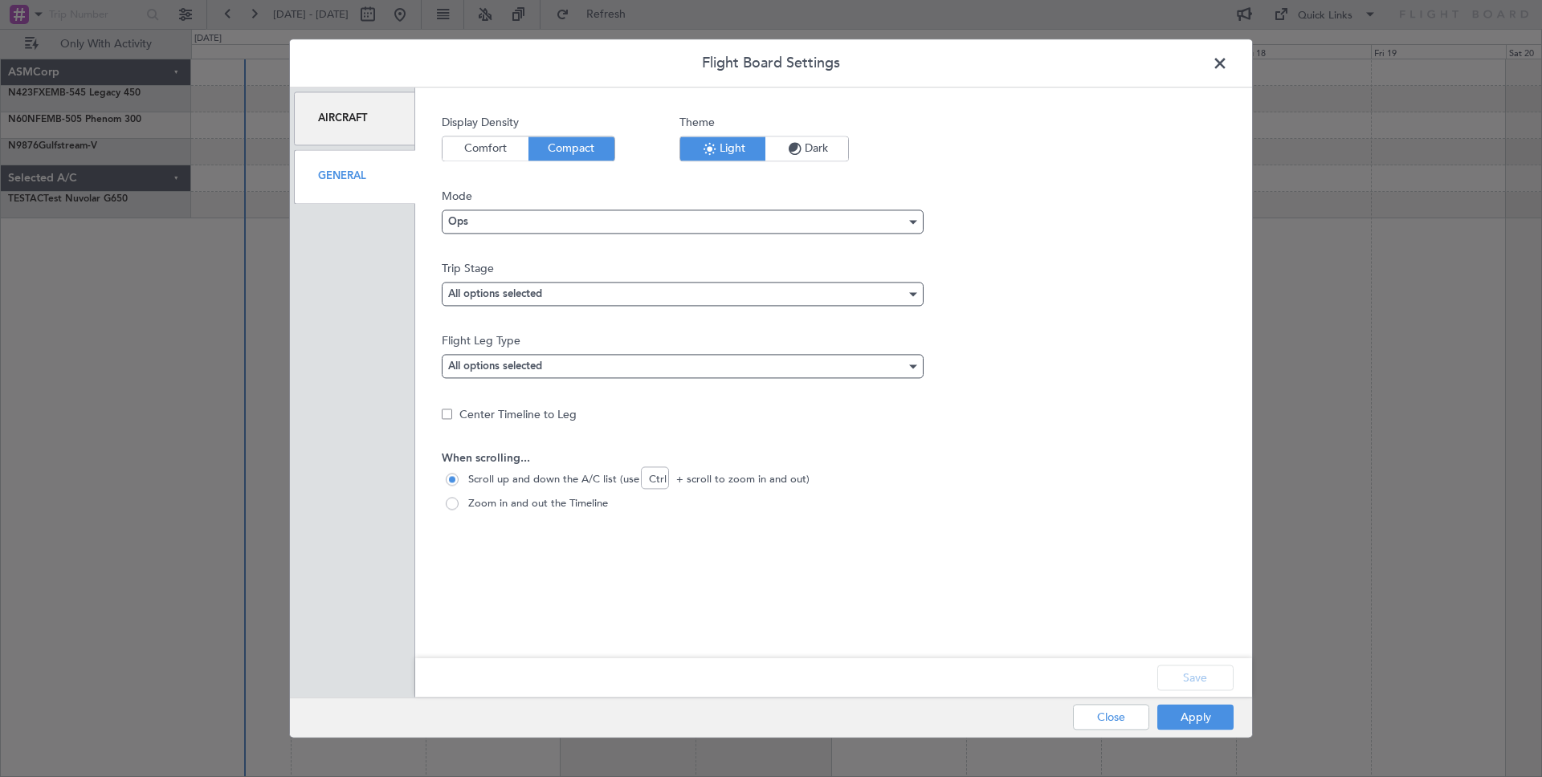
click at [1228, 64] on span at bounding box center [1228, 67] width 0 height 32
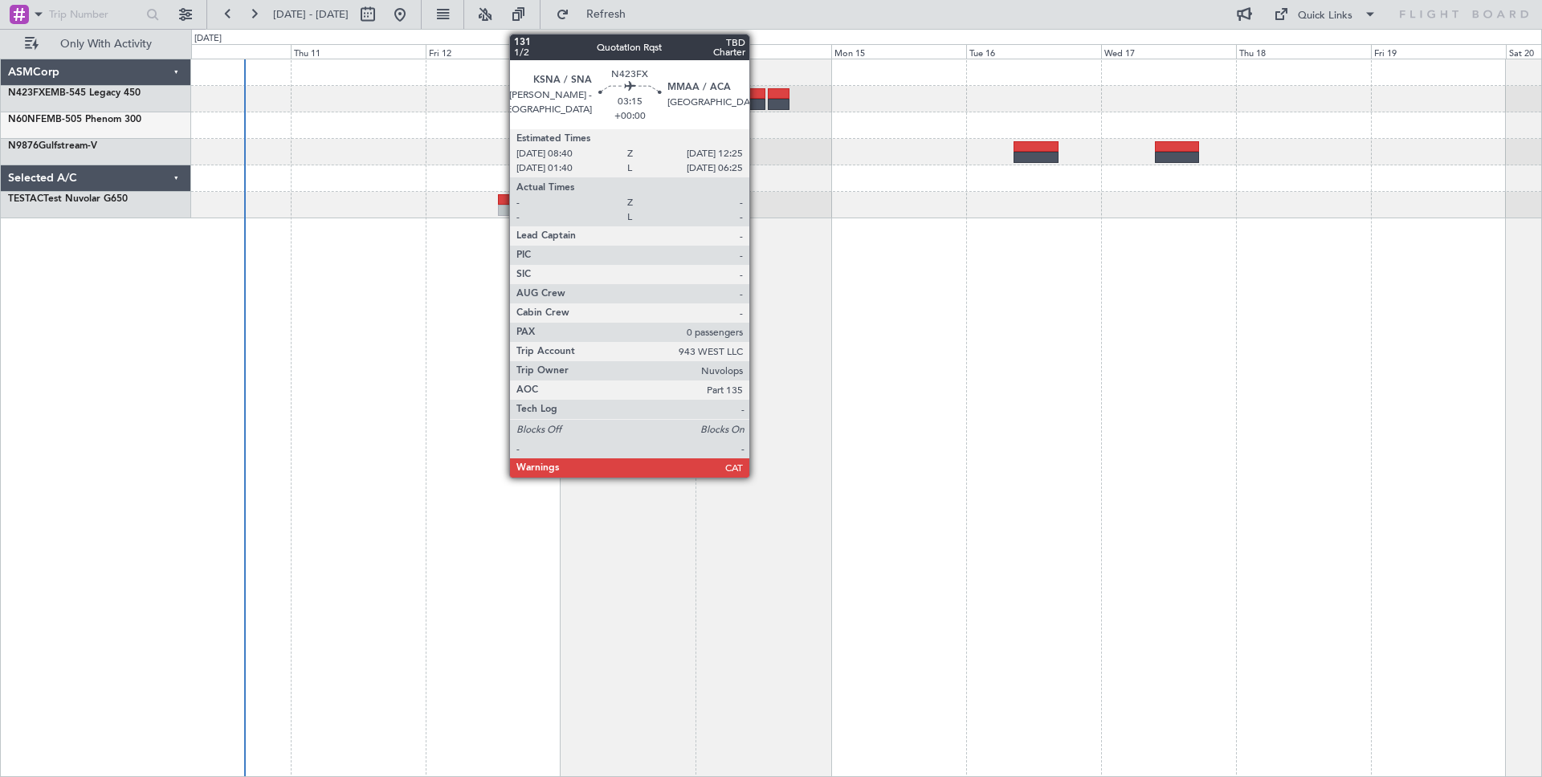
click at [756, 99] on div at bounding box center [755, 104] width 22 height 11
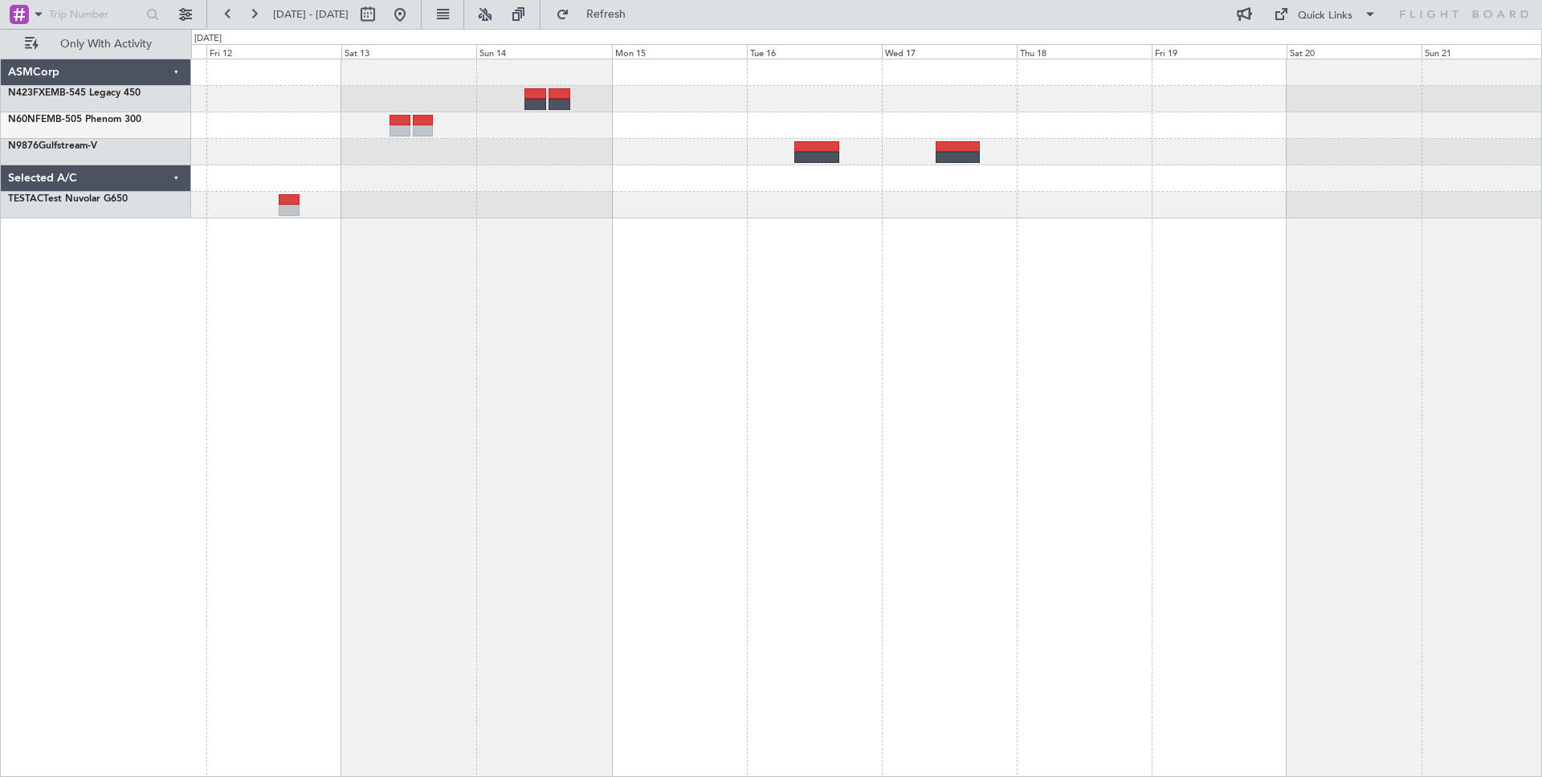
click at [672, 137] on div at bounding box center [866, 125] width 1350 height 27
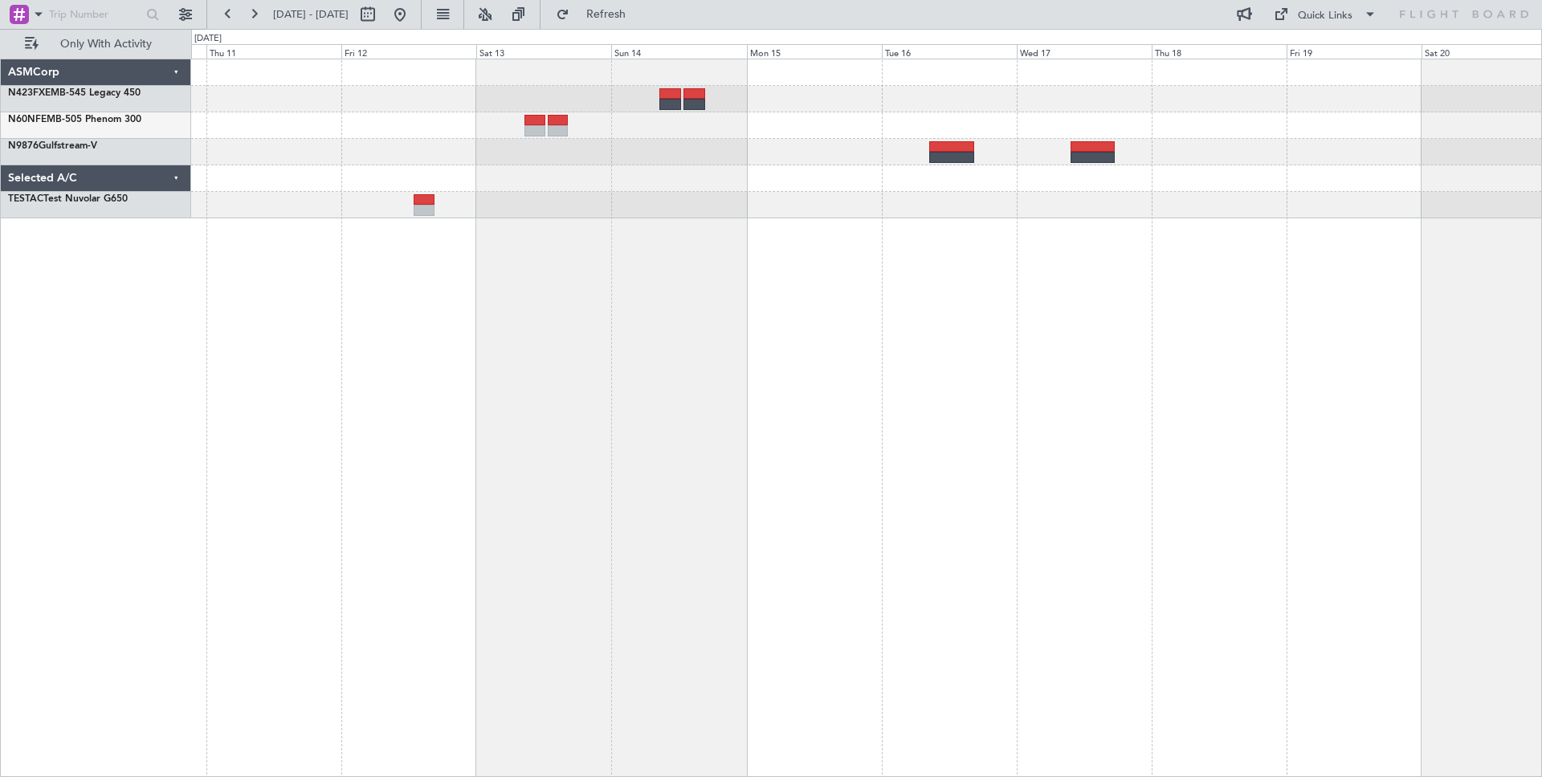
click at [770, 119] on div at bounding box center [866, 125] width 1350 height 27
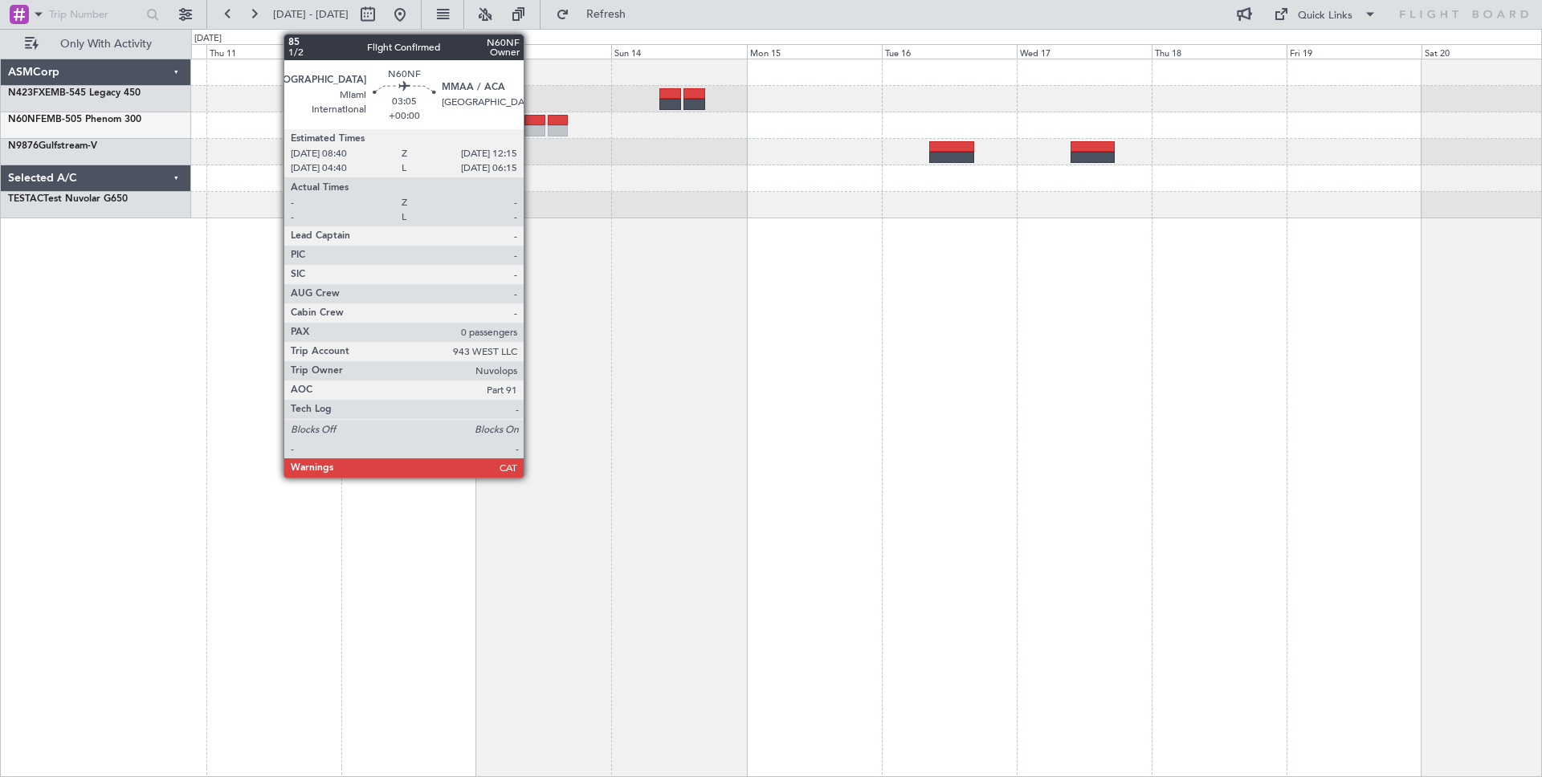
click at [532, 123] on div at bounding box center [534, 120] width 21 height 11
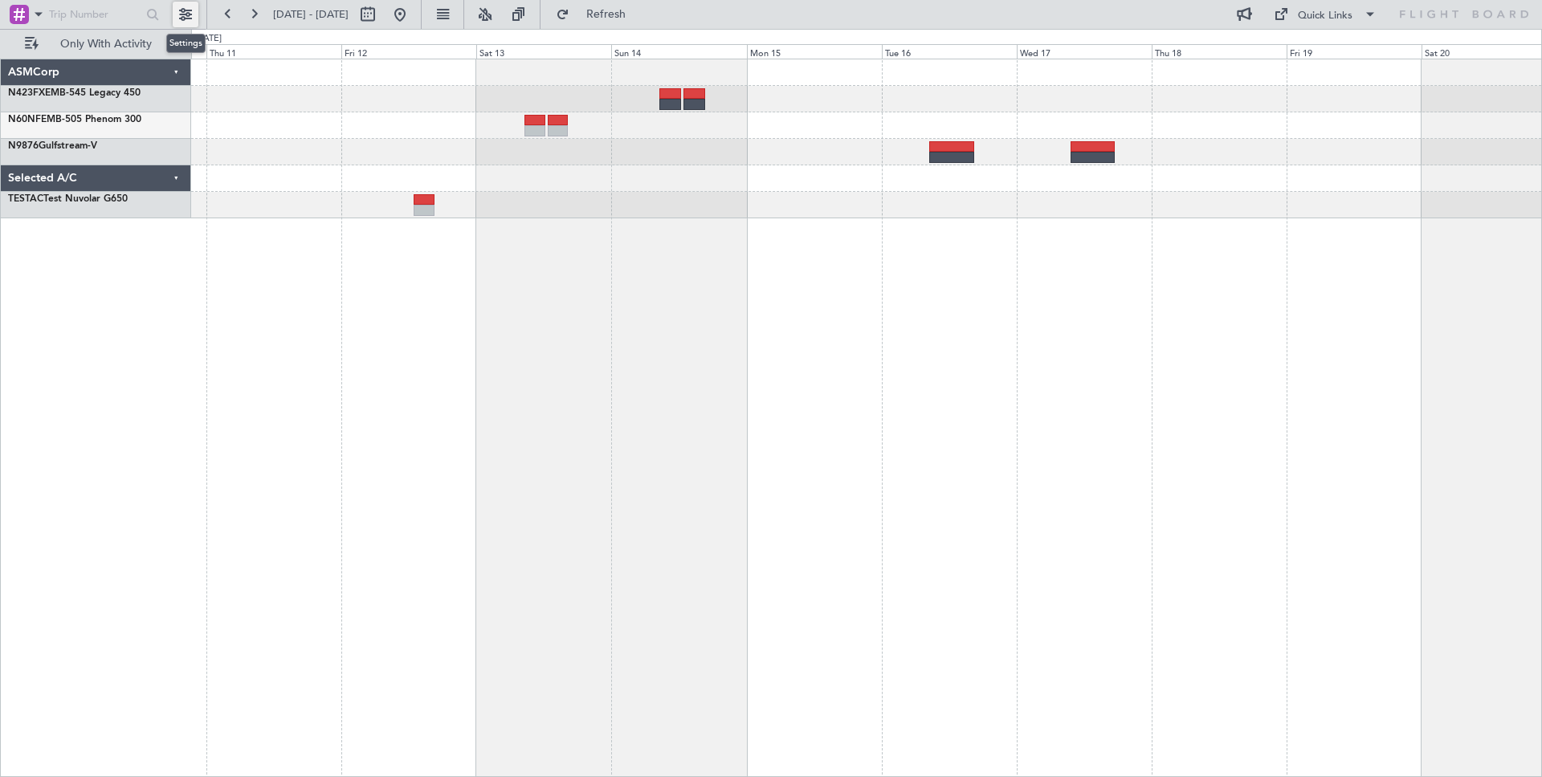
click at [184, 12] on button at bounding box center [186, 15] width 26 height 26
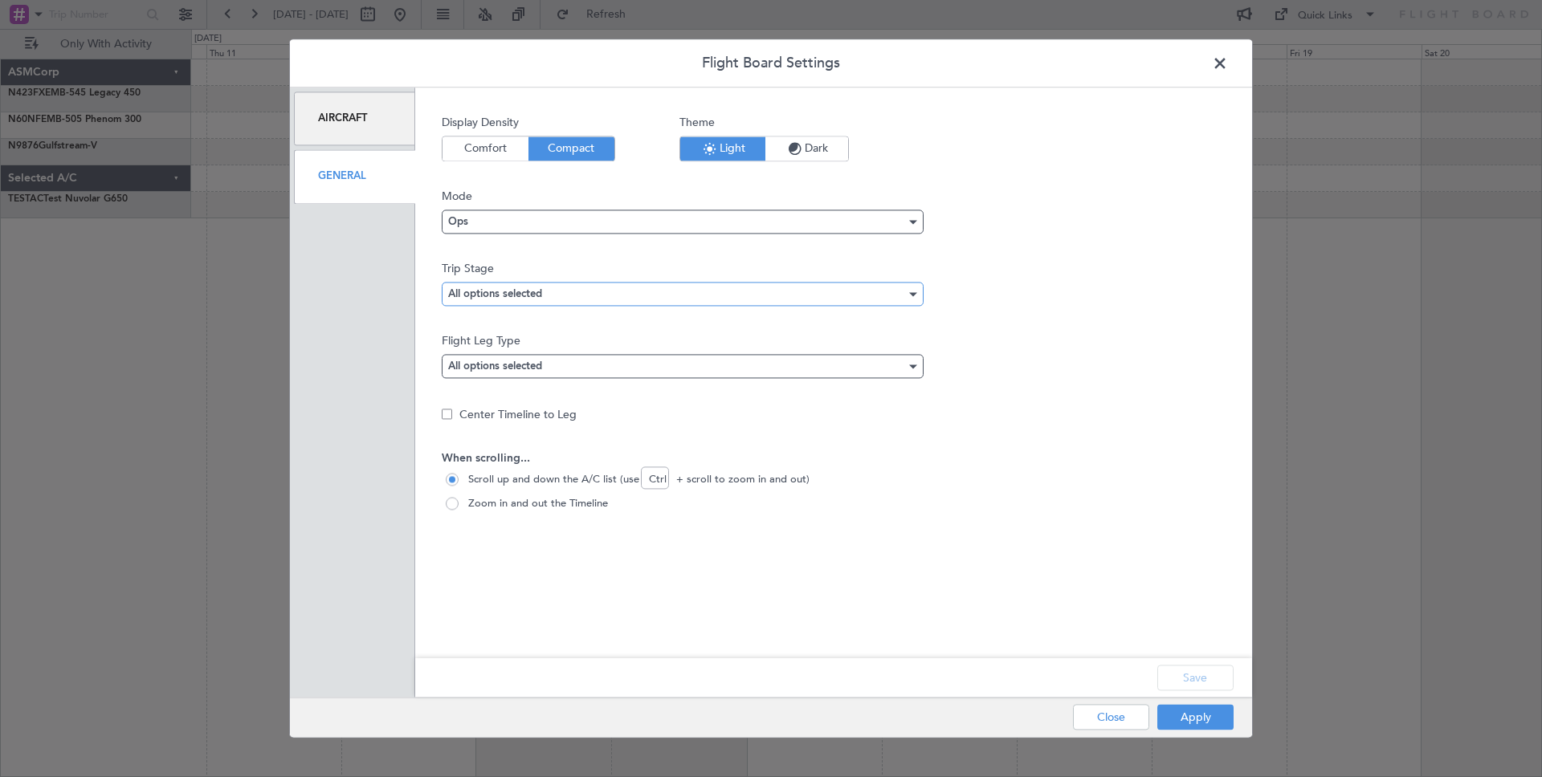
click at [508, 300] on div "All options selected" at bounding box center [677, 294] width 458 height 24
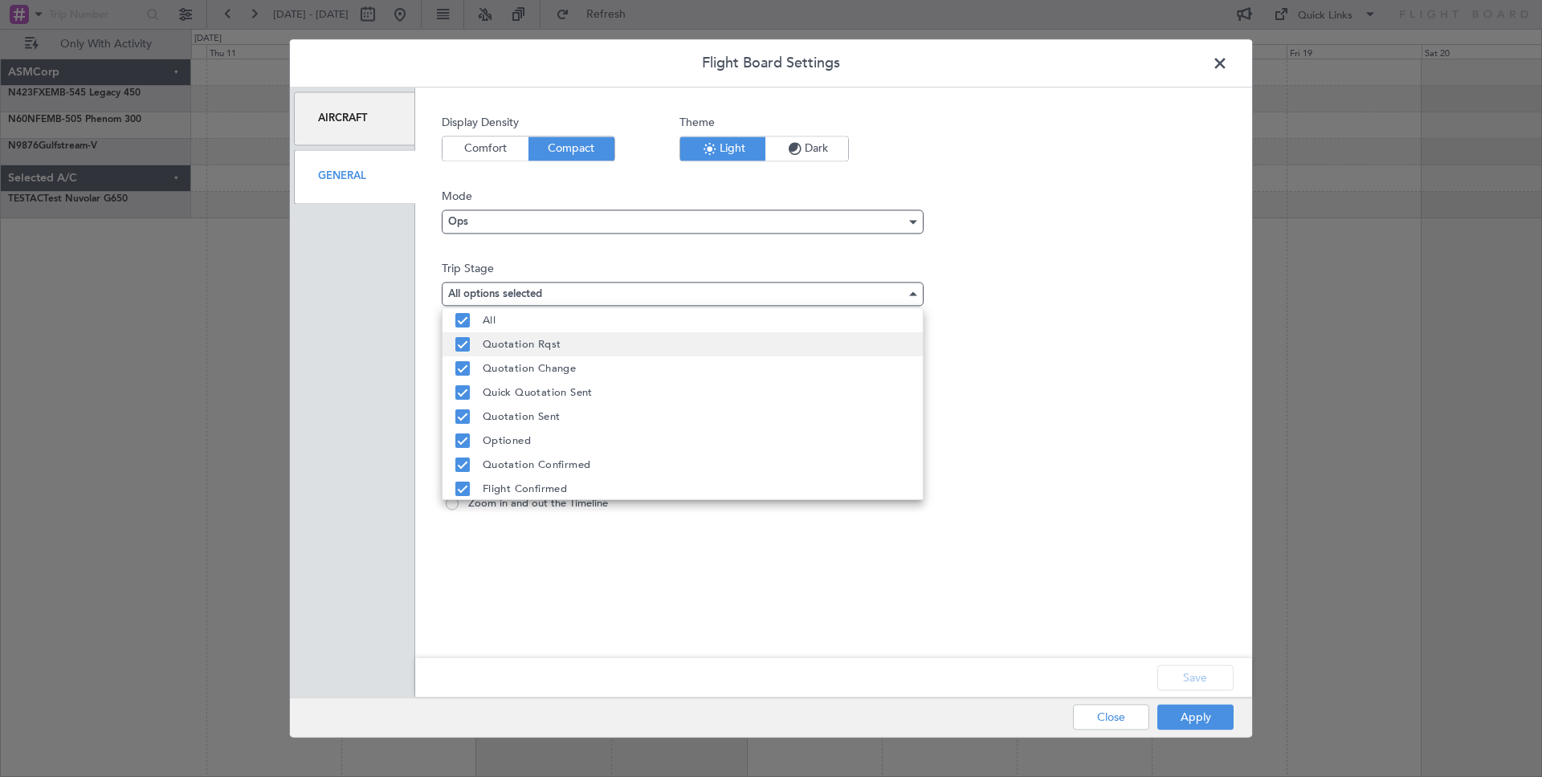
click at [459, 349] on mat-pseudo-checkbox at bounding box center [462, 344] width 14 height 14
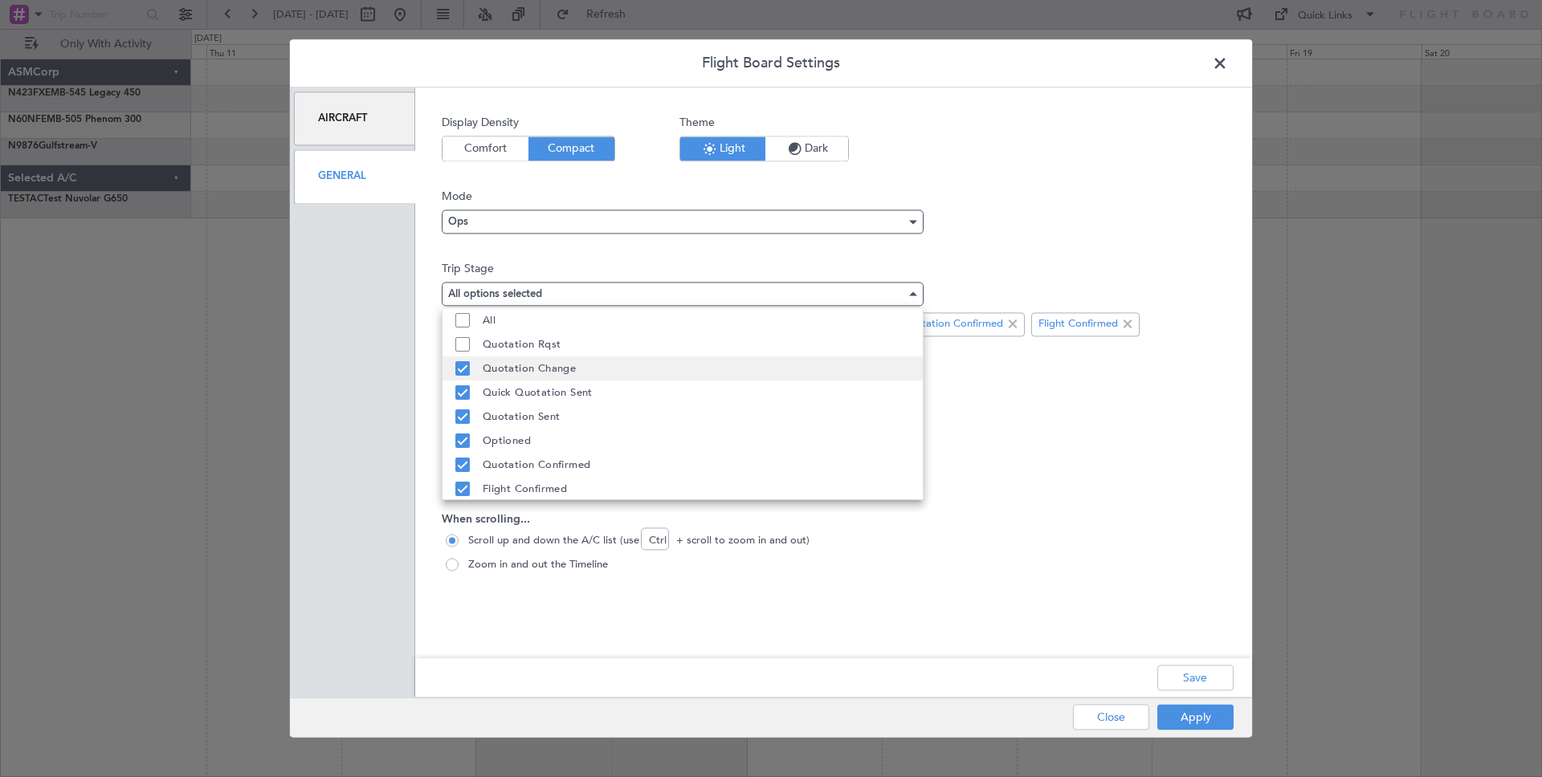
click at [459, 371] on mat-pseudo-checkbox at bounding box center [462, 368] width 14 height 14
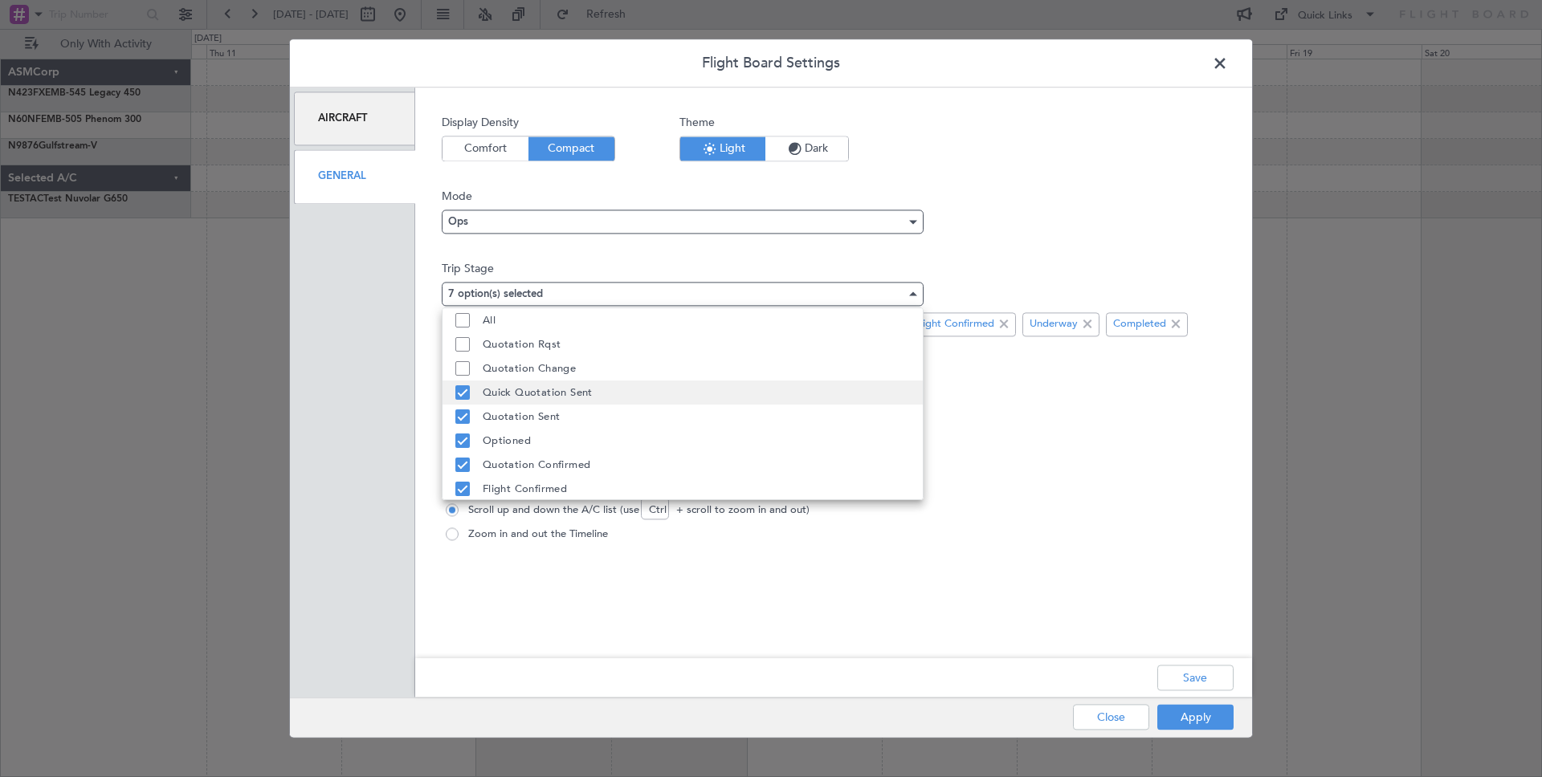
click at [463, 398] on mat-pseudo-checkbox at bounding box center [462, 393] width 14 height 14
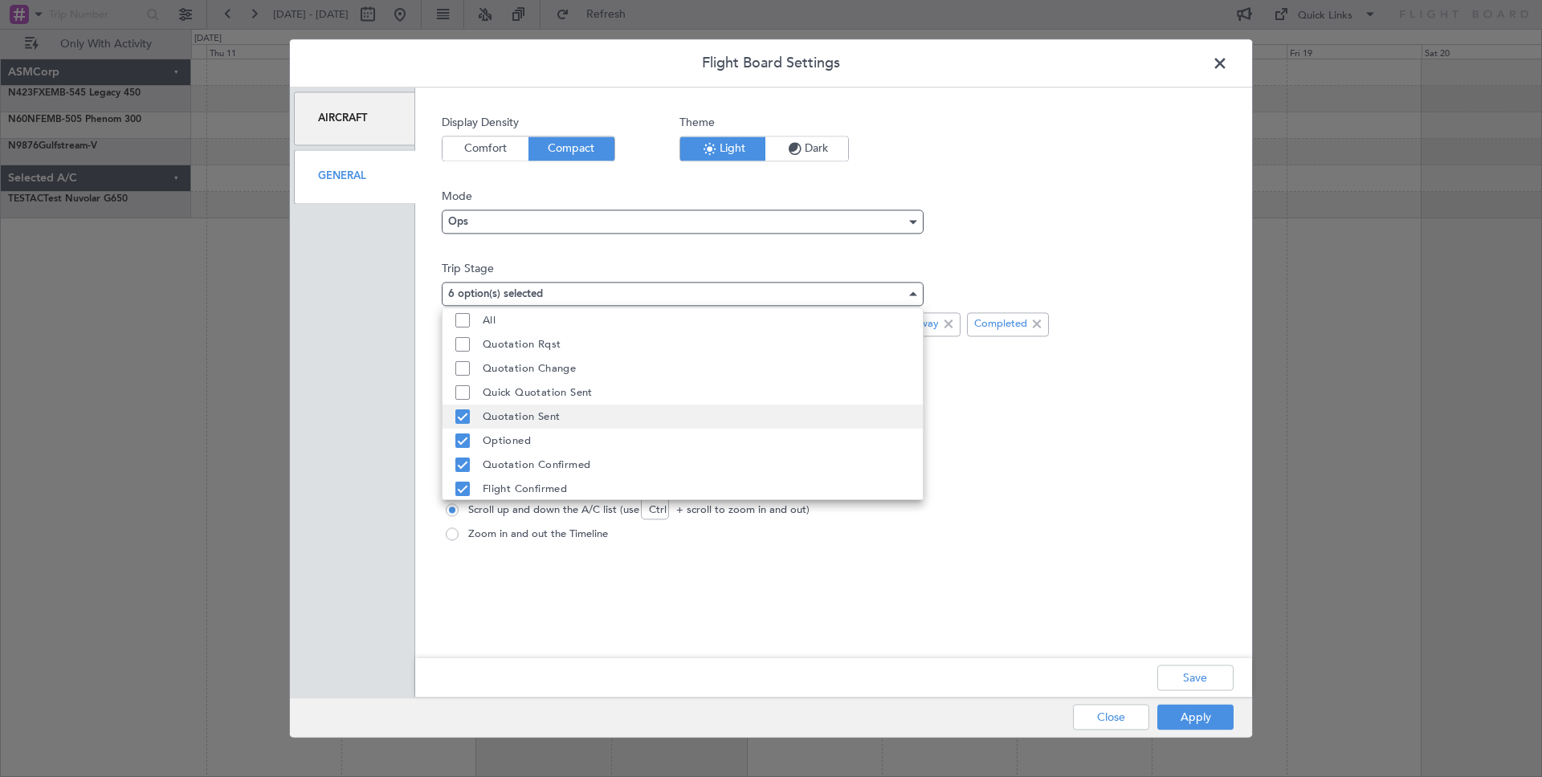
click at [463, 422] on mat-pseudo-checkbox at bounding box center [462, 417] width 14 height 14
click at [463, 439] on mat-pseudo-checkbox at bounding box center [462, 441] width 14 height 14
click at [1197, 672] on div at bounding box center [771, 388] width 1542 height 777
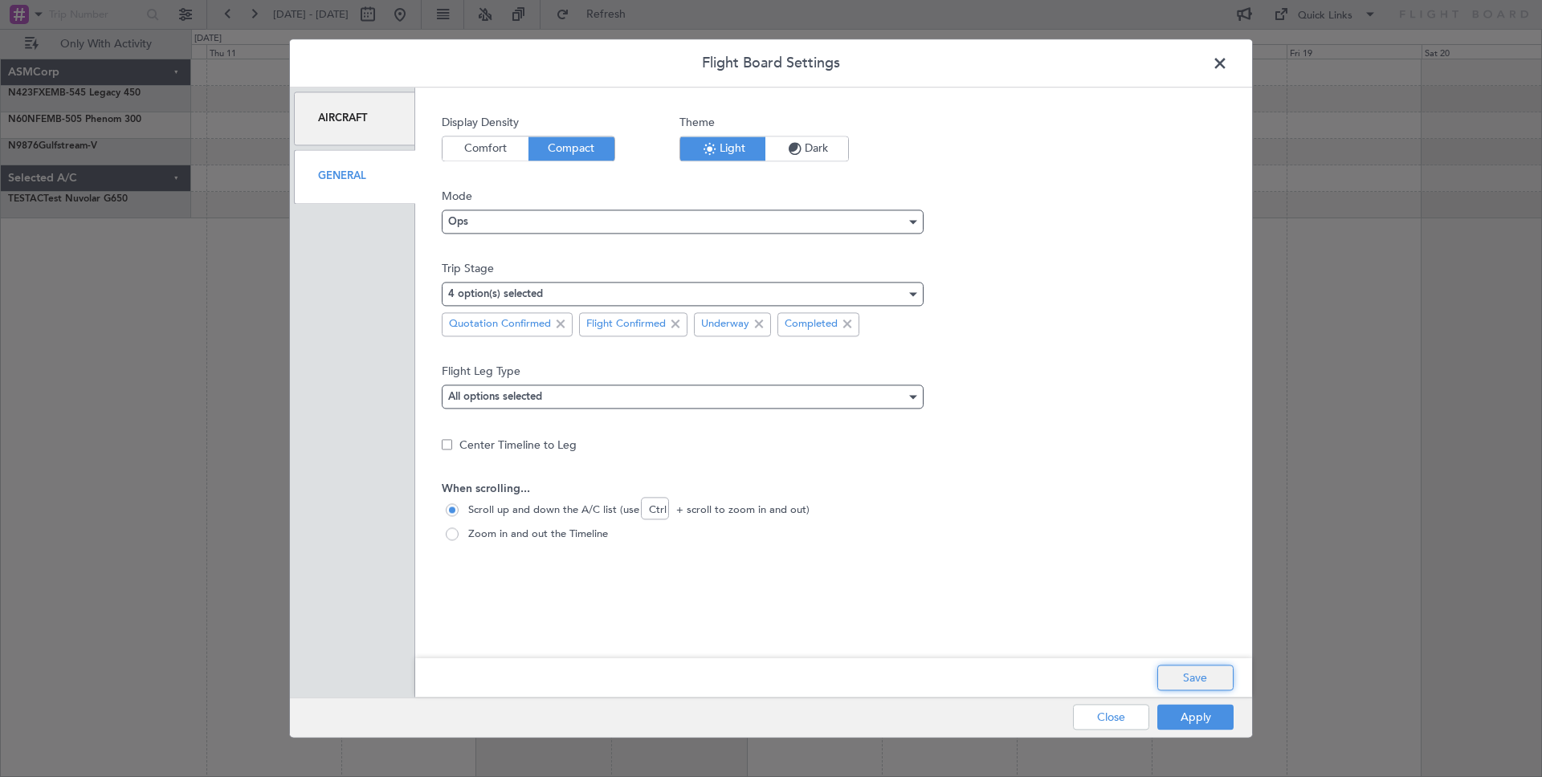
click at [1189, 674] on button "Save" at bounding box center [1195, 679] width 76 height 26
click at [1190, 712] on button "Apply" at bounding box center [1195, 718] width 76 height 26
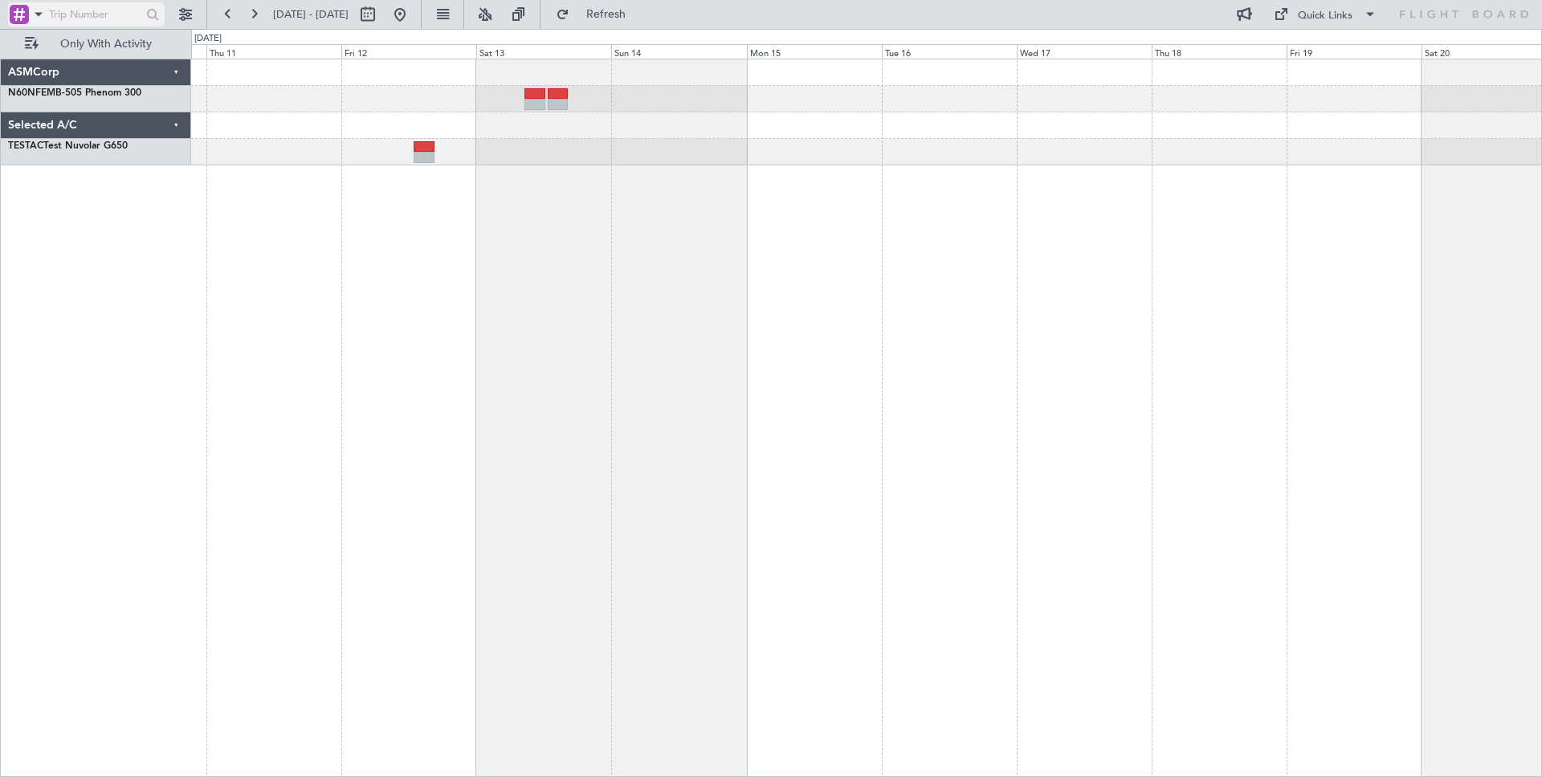
click at [53, 14] on input "text" at bounding box center [93, 14] width 89 height 24
click at [44, 14] on span at bounding box center [38, 14] width 19 height 20
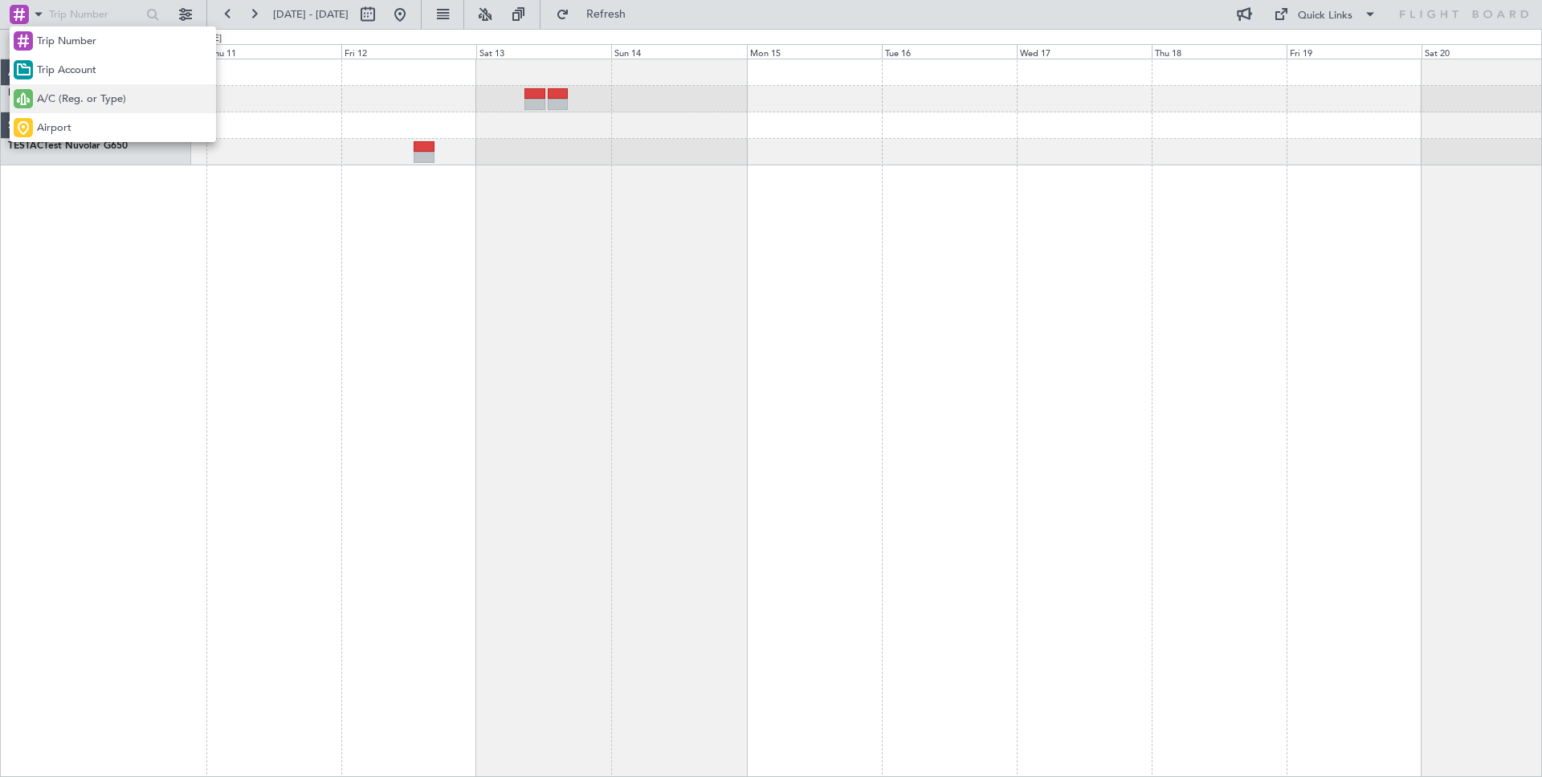
click at [80, 97] on span "A/C (Reg. or Type)" at bounding box center [81, 100] width 89 height 16
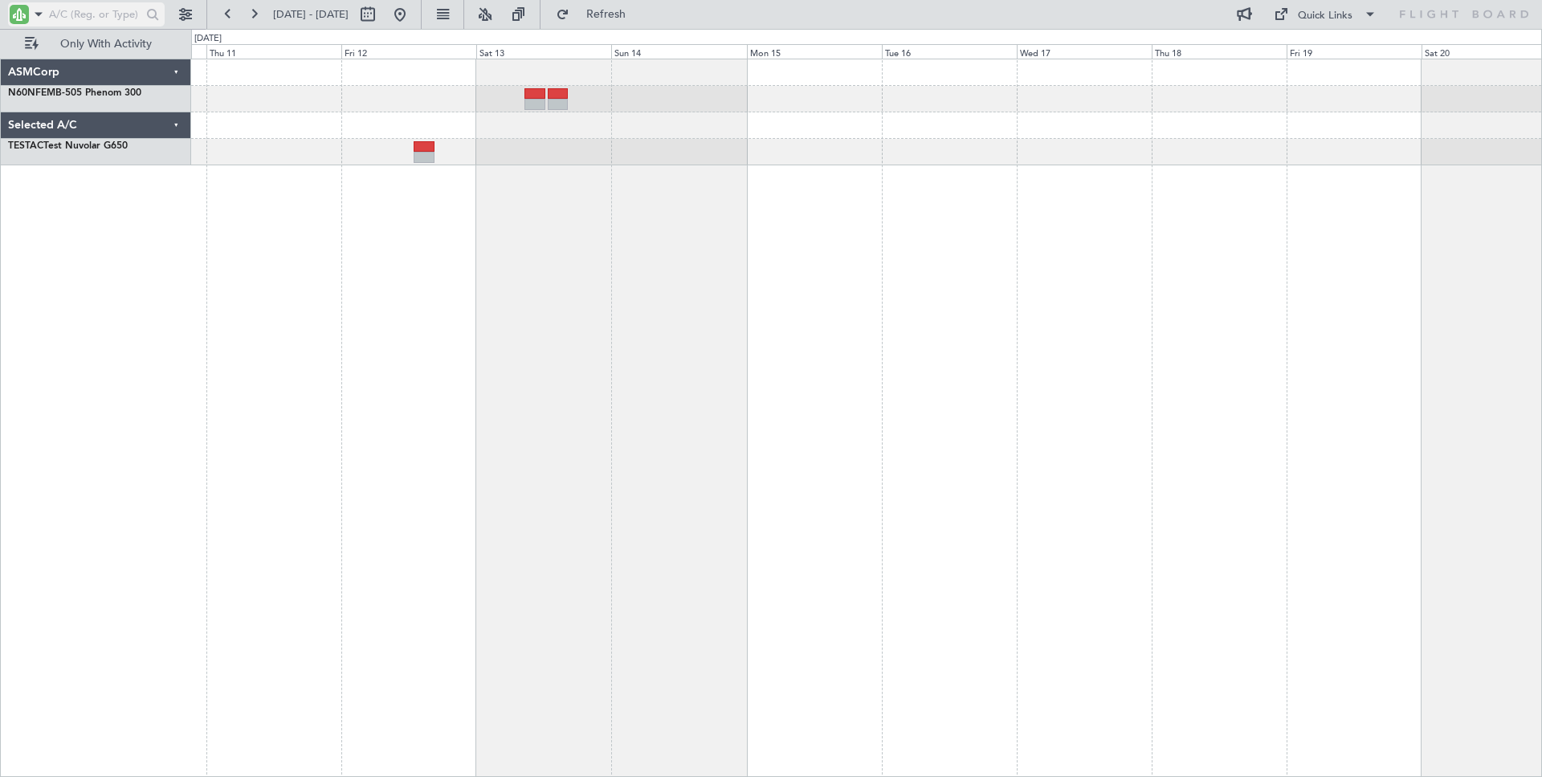
click at [71, 20] on input "text" at bounding box center [93, 14] width 89 height 24
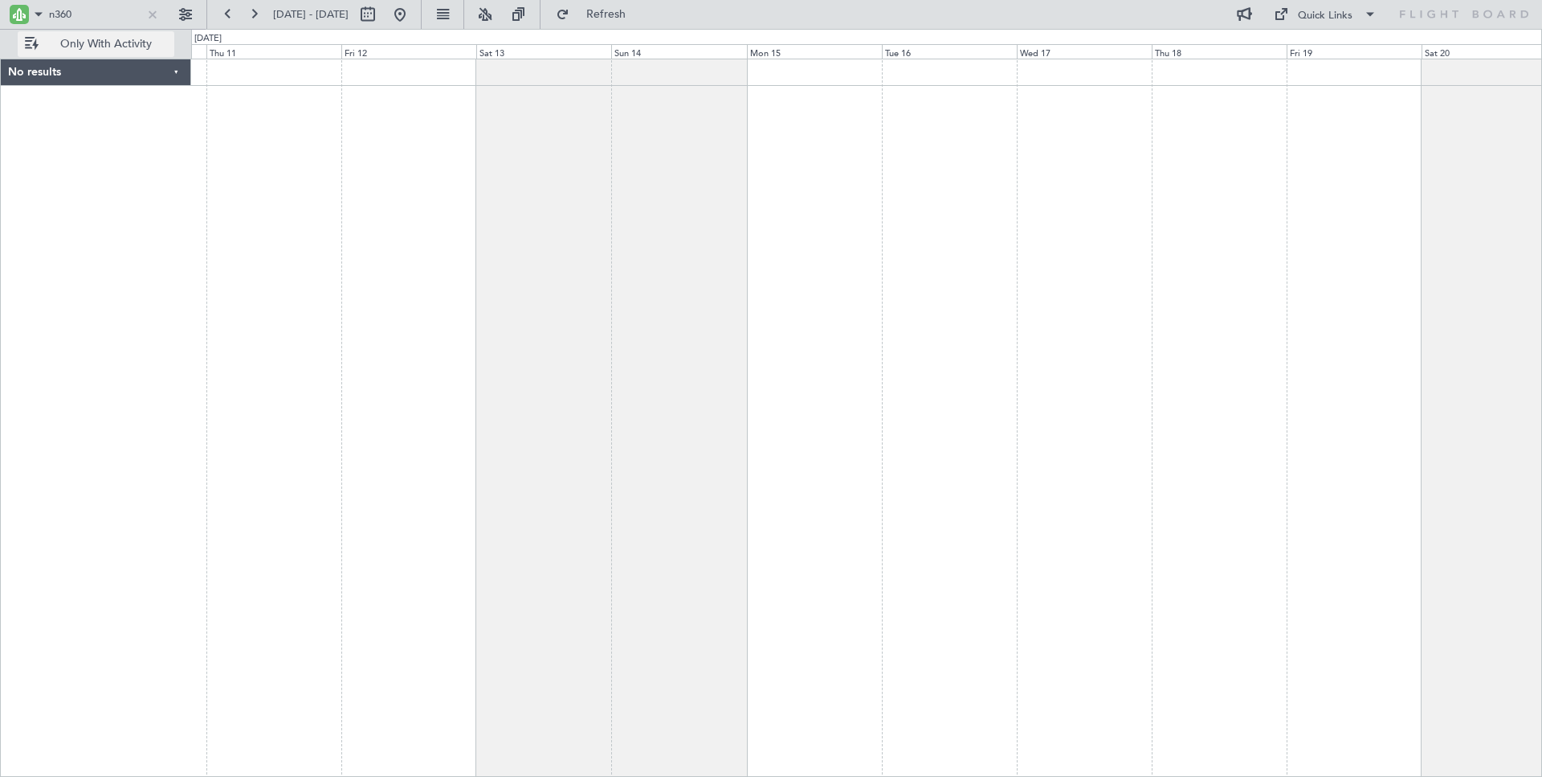
click at [97, 50] on span "Only With Activity" at bounding box center [106, 44] width 128 height 11
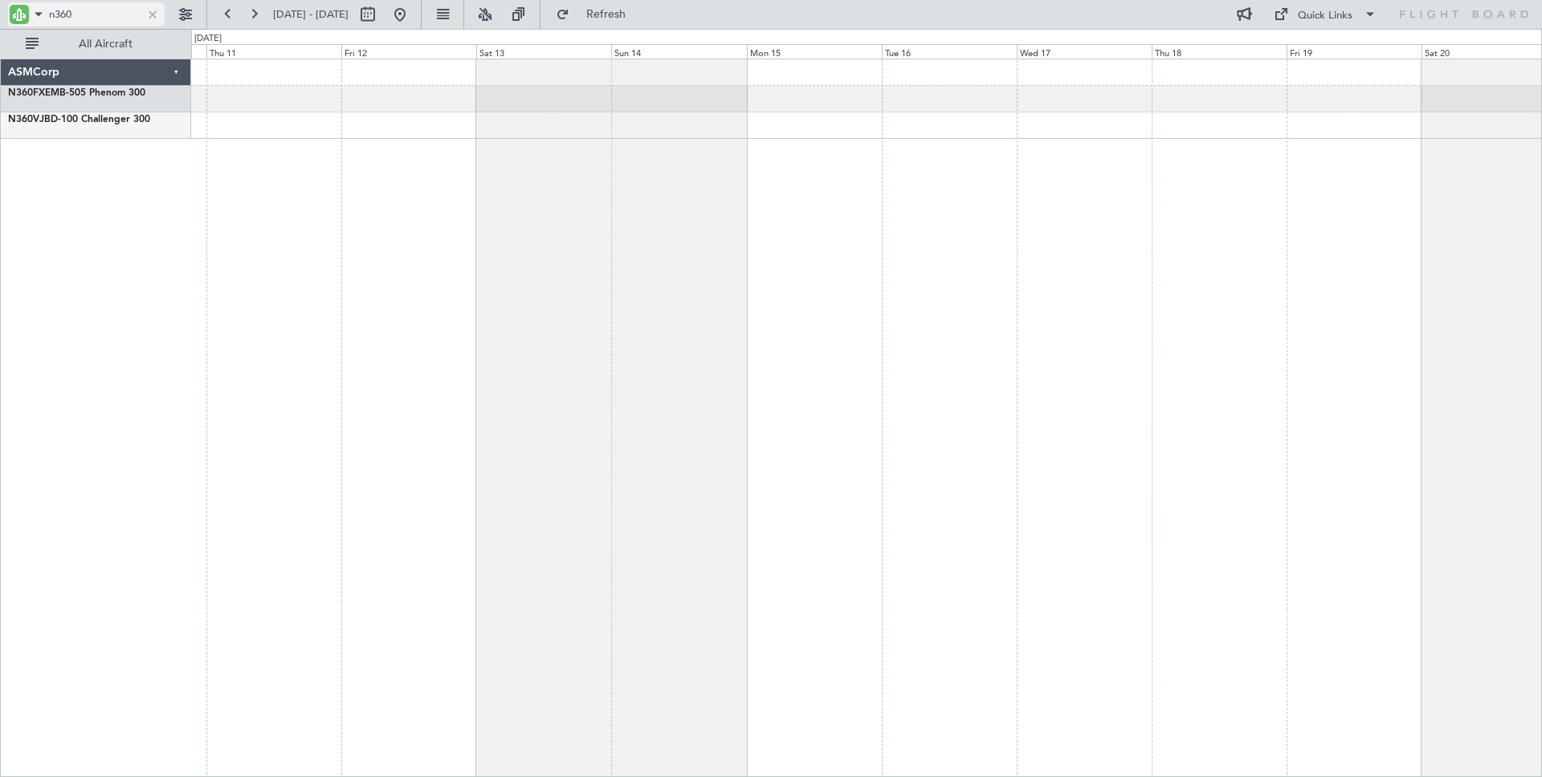
click at [112, 9] on input "n360" at bounding box center [93, 14] width 89 height 24
click at [88, 14] on input "n360" at bounding box center [93, 14] width 89 height 24
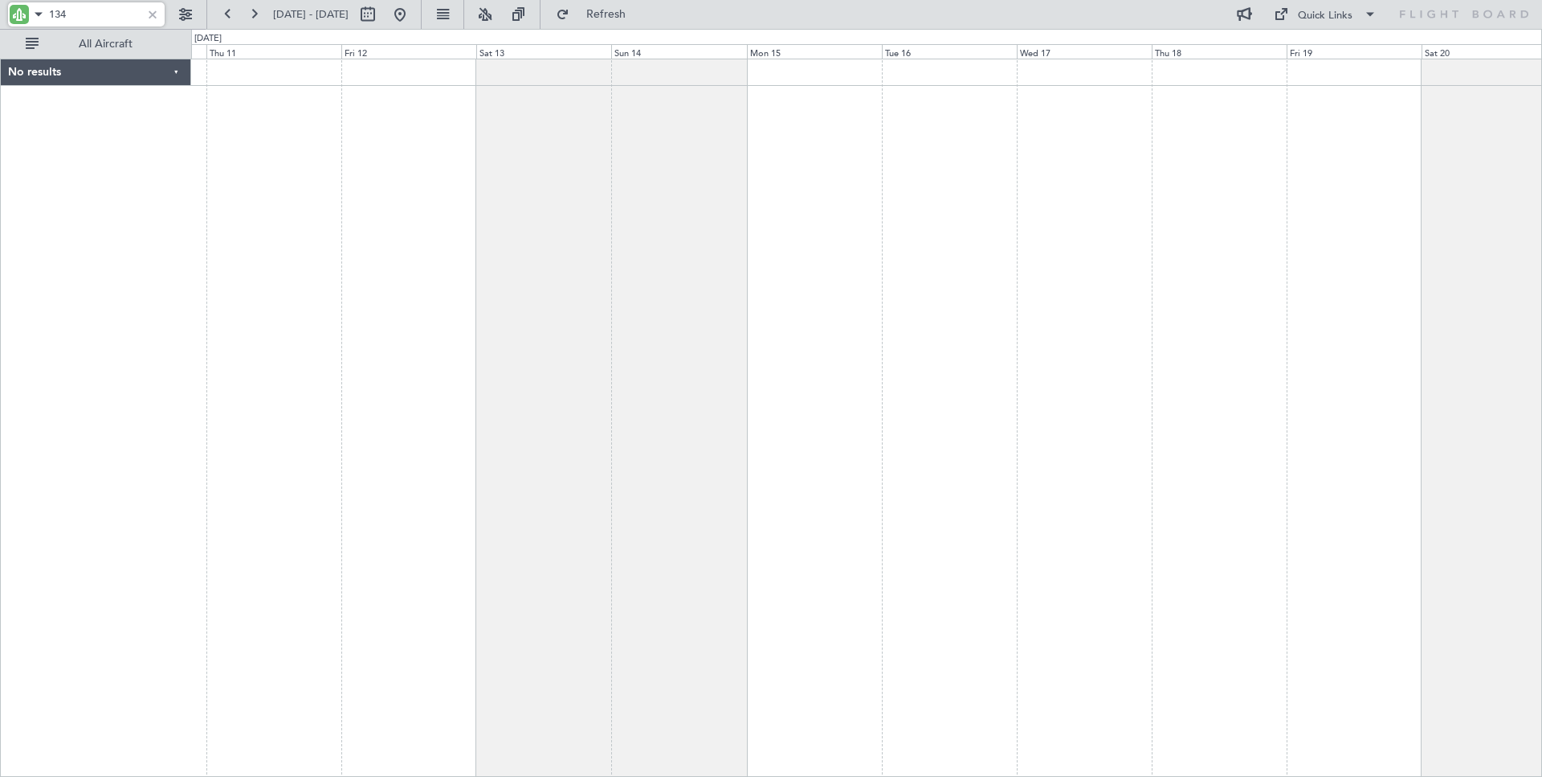
type input "134"
click at [31, 17] on span at bounding box center [38, 14] width 19 height 20
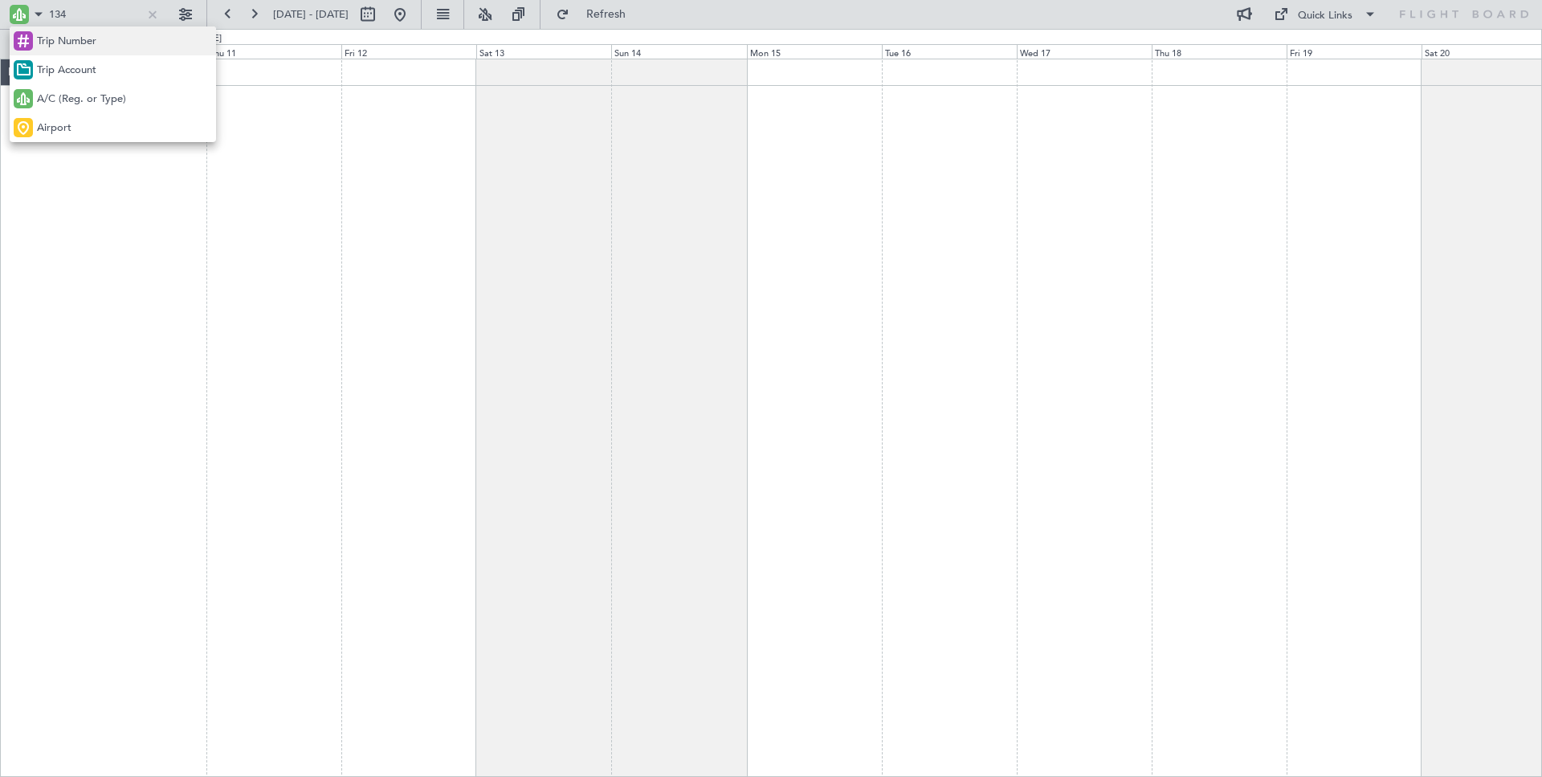
click at [61, 37] on span "Trip Number" at bounding box center [66, 42] width 59 height 16
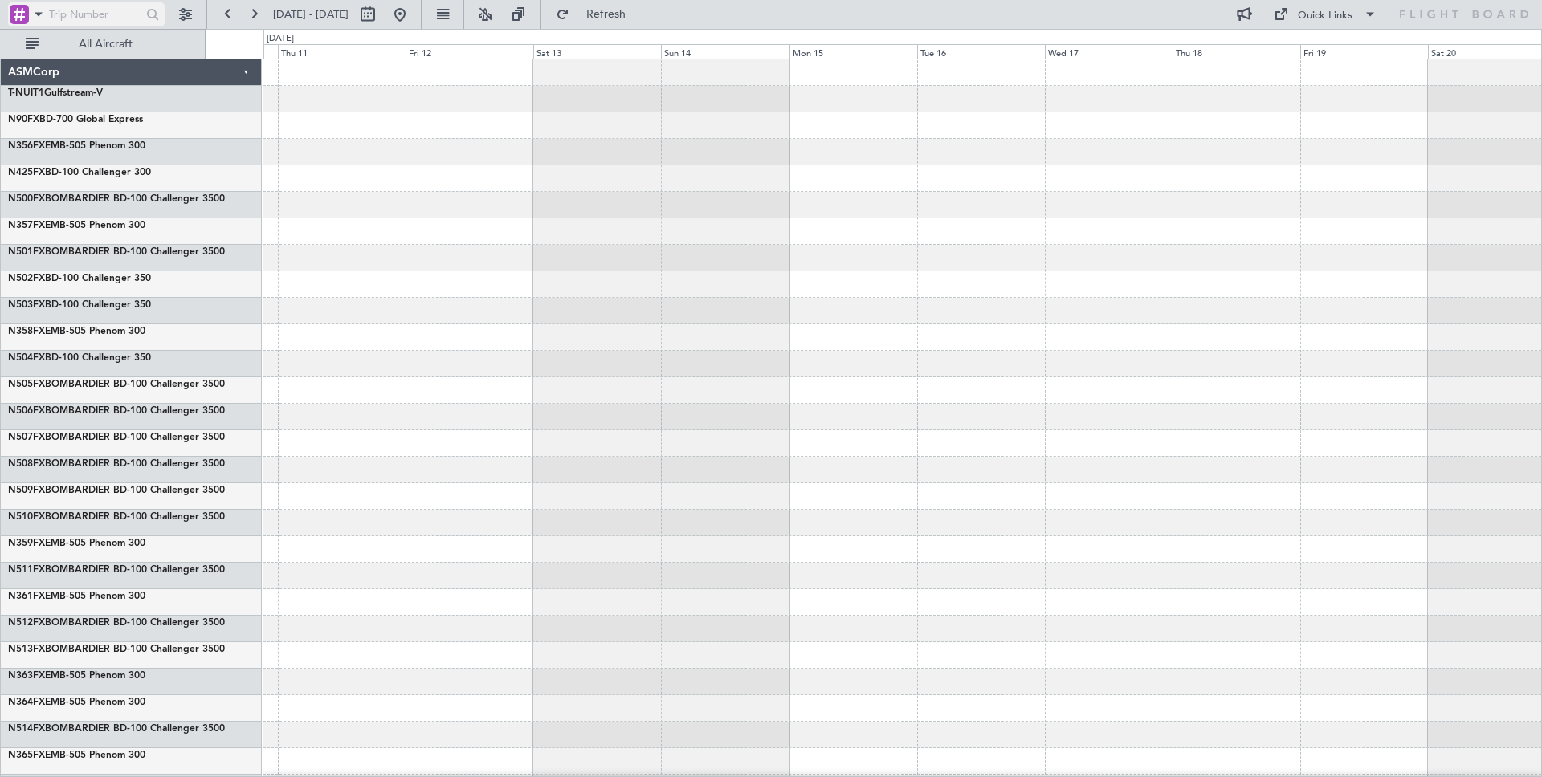
click at [80, 16] on input "text" at bounding box center [93, 14] width 89 height 24
type input "134"
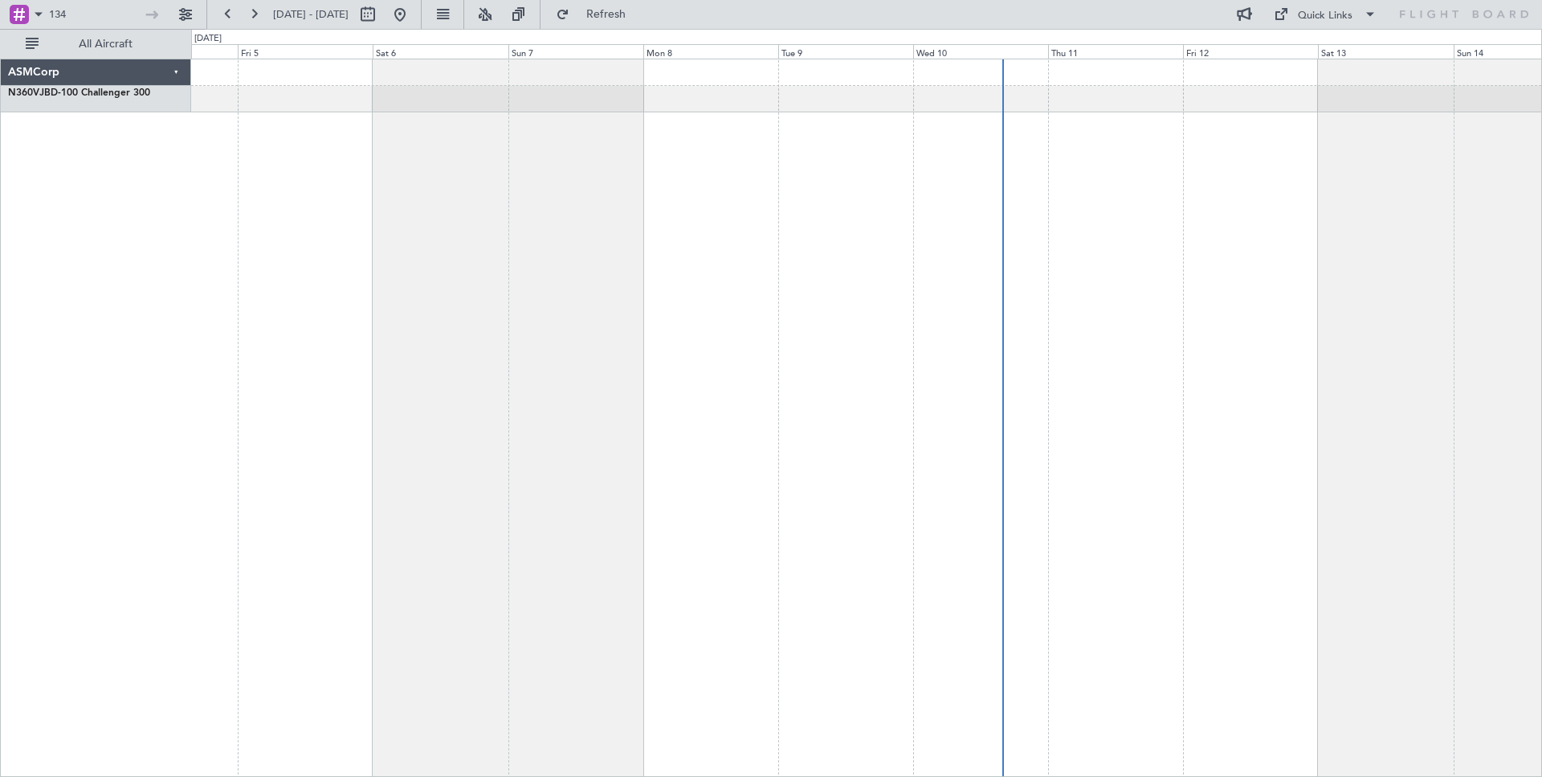
click at [1079, 115] on div at bounding box center [866, 418] width 1351 height 719
